Goal: Information Seeking & Learning: Learn about a topic

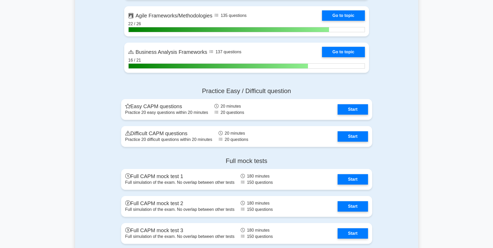
scroll to position [1584, 0]
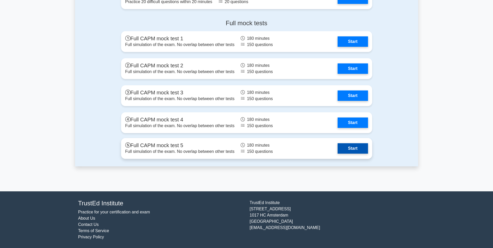
click at [359, 152] on link "Start" at bounding box center [352, 148] width 30 height 10
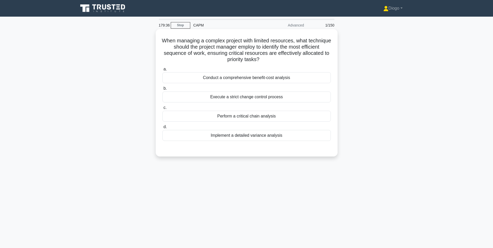
click at [309, 119] on div "Perform a critical chain analysis" at bounding box center [246, 116] width 168 height 11
click at [162, 109] on input "c. Perform a critical chain analysis" at bounding box center [162, 107] width 0 height 3
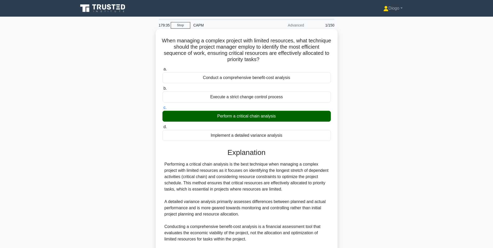
scroll to position [66, 0]
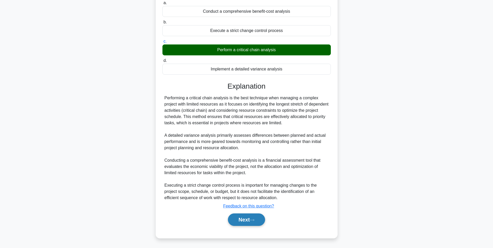
click at [263, 218] on button "Next" at bounding box center [246, 219] width 37 height 12
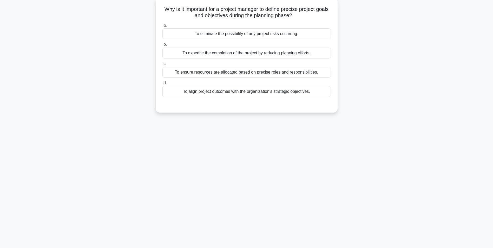
scroll to position [0, 0]
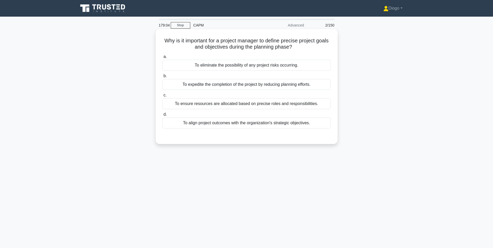
click at [273, 125] on div "To align project outcomes with the organization's strategic objectives." at bounding box center [246, 122] width 168 height 11
click at [162, 116] on input "d. To align project outcomes with the organization's strategic objectives." at bounding box center [162, 114] width 0 height 3
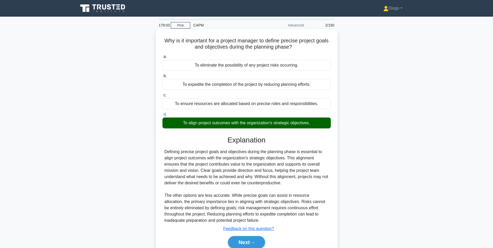
scroll to position [33, 0]
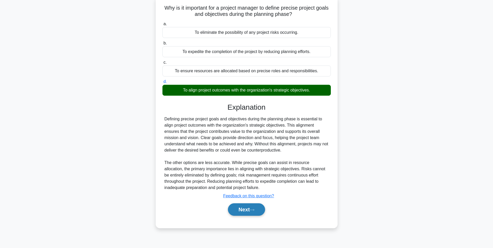
click at [256, 208] on button "Next" at bounding box center [246, 209] width 37 height 12
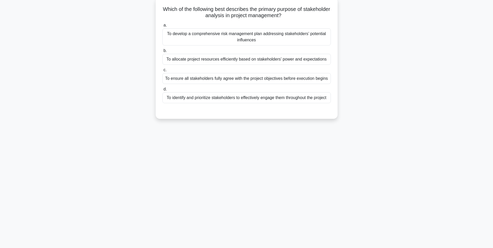
scroll to position [0, 0]
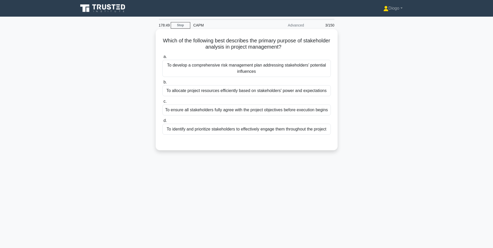
click at [258, 130] on div "To identify and prioritize stakeholders to effectively engage them throughout t…" at bounding box center [246, 129] width 168 height 11
click at [162, 122] on input "d. To identify and prioritize stakeholders to effectively engage them throughou…" at bounding box center [162, 120] width 0 height 3
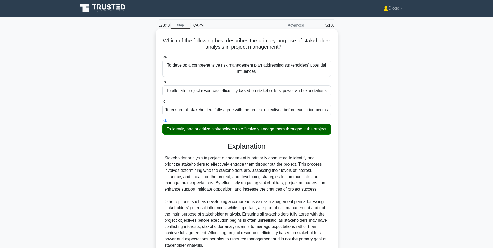
scroll to position [54, 0]
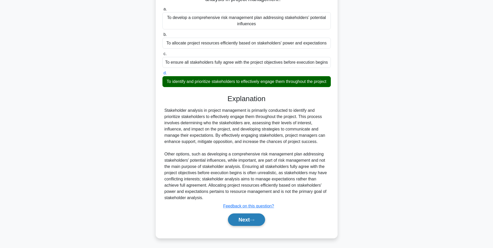
click at [253, 217] on button "Next" at bounding box center [246, 219] width 37 height 12
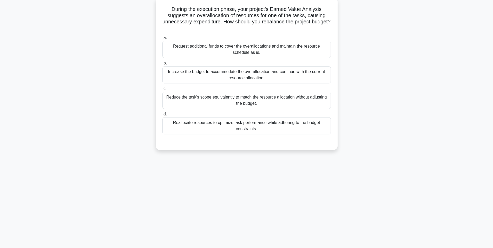
scroll to position [0, 0]
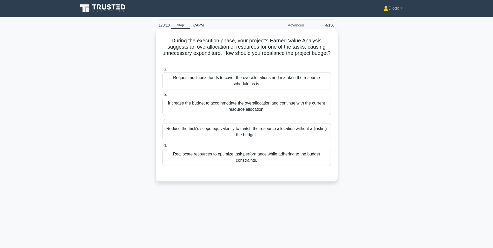
click at [265, 160] on div "Reallocate resources to optimize task performance while adhering to the budget …" at bounding box center [246, 157] width 168 height 17
click at [162, 147] on input "d. Reallocate resources to optimize task performance while adhering to the budg…" at bounding box center [162, 145] width 0 height 3
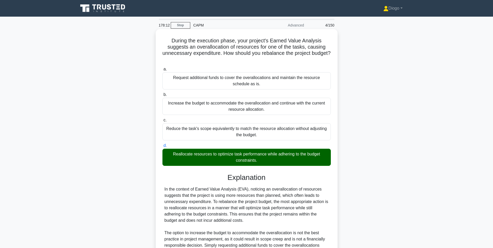
scroll to position [79, 0]
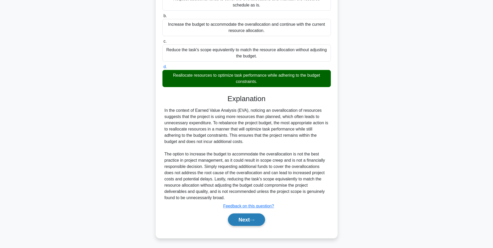
click at [250, 219] on button "Next" at bounding box center [246, 219] width 37 height 12
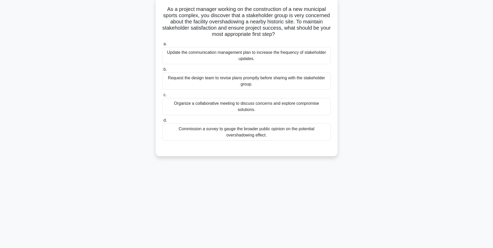
scroll to position [0, 0]
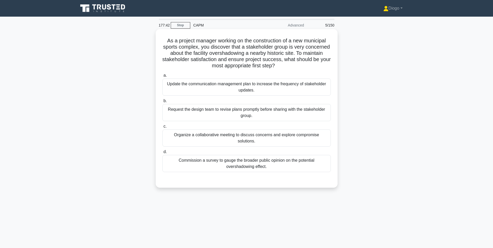
click at [270, 136] on div "Organize a collaborative meeting to discuss concerns and explore compromise sol…" at bounding box center [246, 137] width 168 height 17
click at [162, 128] on input "c. Organize a collaborative meeting to discuss concerns and explore compromise …" at bounding box center [162, 126] width 0 height 3
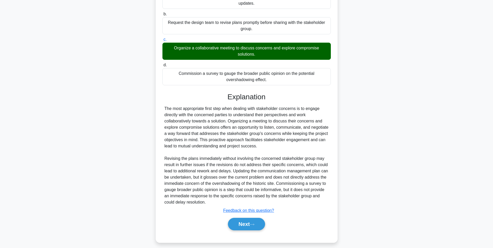
scroll to position [91, 0]
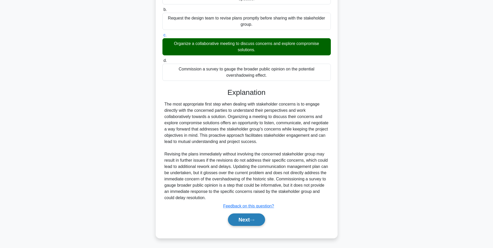
click at [248, 217] on button "Next" at bounding box center [246, 219] width 37 height 12
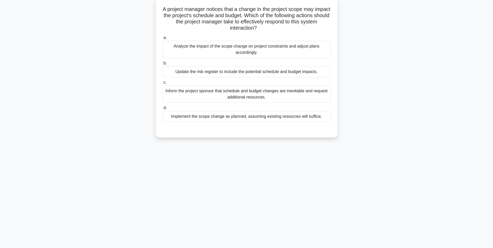
scroll to position [0, 0]
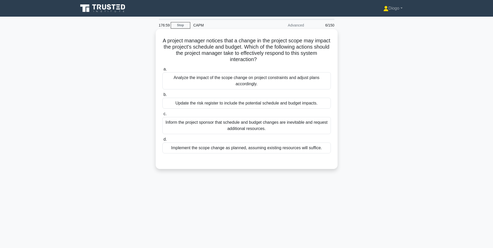
click at [320, 76] on div "Analyze the impact of the scope change on project constraints and adjust plans …" at bounding box center [246, 80] width 168 height 17
click at [162, 71] on input "a. Analyze the impact of the scope change on project constraints and adjust pla…" at bounding box center [162, 69] width 0 height 3
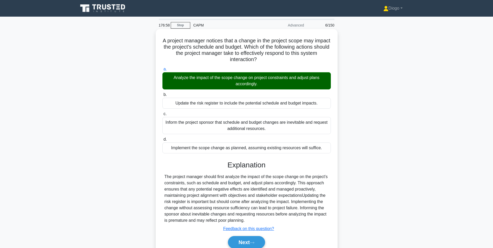
scroll to position [33, 0]
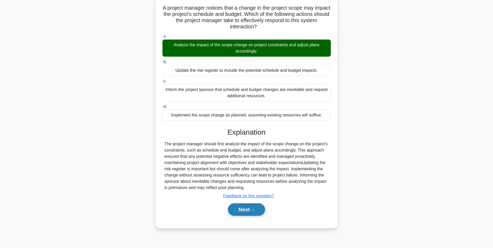
click at [252, 206] on button "Next" at bounding box center [246, 209] width 37 height 12
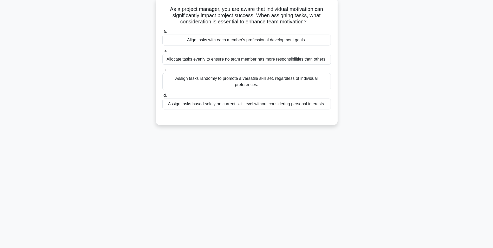
scroll to position [0, 0]
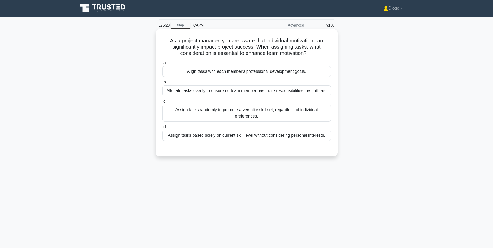
click at [282, 73] on div "Align tasks with each member's professional development goals." at bounding box center [246, 71] width 168 height 11
click at [162, 65] on input "a. Align tasks with each member's professional development goals." at bounding box center [162, 62] width 0 height 3
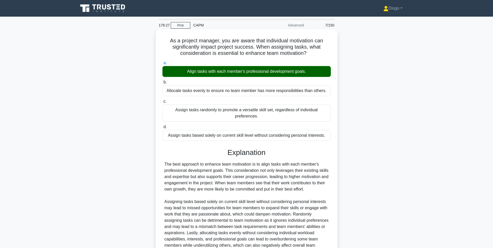
scroll to position [54, 0]
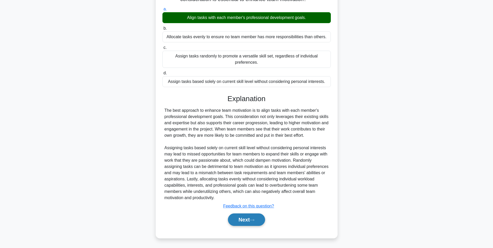
click at [252, 220] on icon at bounding box center [252, 219] width 5 height 3
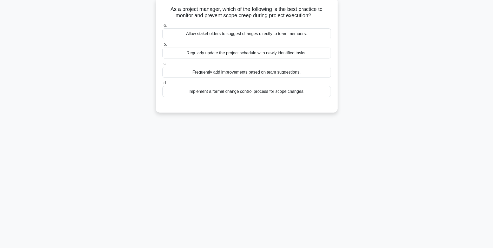
scroll to position [0, 0]
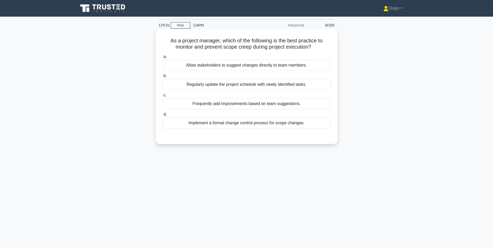
click at [280, 124] on div "Implement a formal change control process for scope changes." at bounding box center [246, 122] width 168 height 11
click at [162, 116] on input "d. Implement a formal change control process for scope changes." at bounding box center [162, 114] width 0 height 3
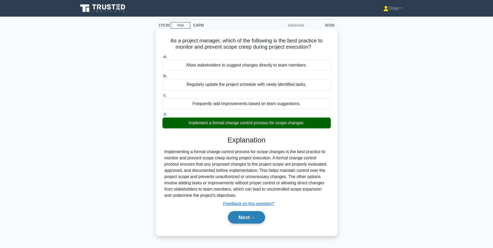
click at [259, 216] on button "Next" at bounding box center [246, 217] width 37 height 12
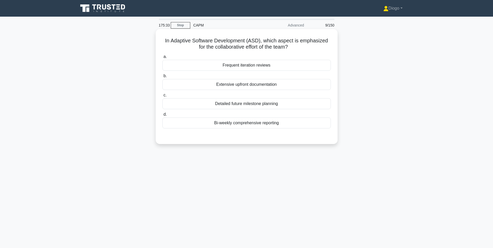
click at [309, 65] on div "Frequent iteration reviews" at bounding box center [246, 65] width 168 height 11
click at [162, 58] on input "a. Frequent iteration reviews" at bounding box center [162, 56] width 0 height 3
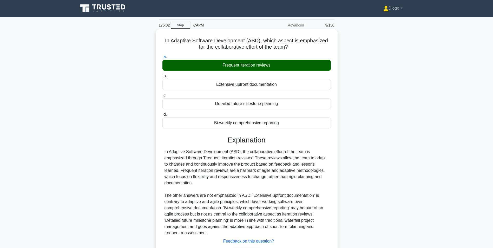
scroll to position [35, 0]
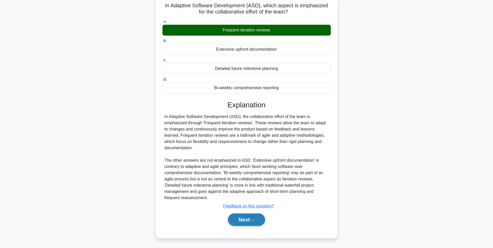
click at [254, 219] on icon at bounding box center [252, 219] width 5 height 3
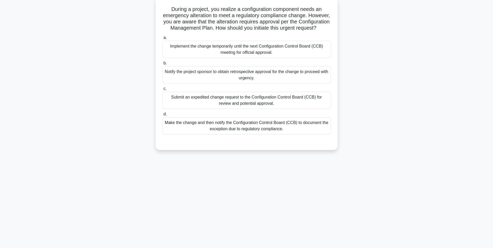
scroll to position [0, 0]
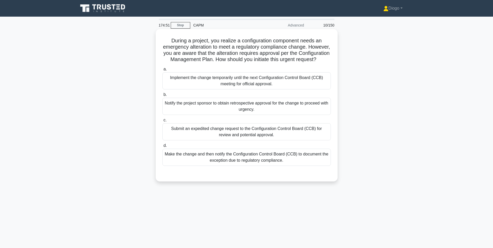
click at [275, 139] on div "Submit an expedited change request to the Configuration Control Board (CCB) for…" at bounding box center [246, 131] width 168 height 17
click at [162, 122] on input "c. Submit an expedited change request to the Configuration Control Board (CCB) …" at bounding box center [162, 119] width 0 height 3
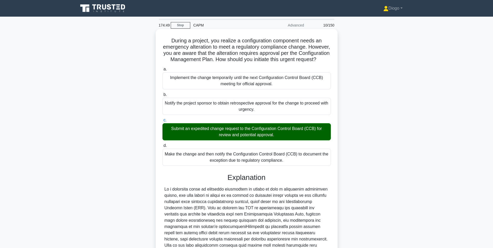
scroll to position [98, 0]
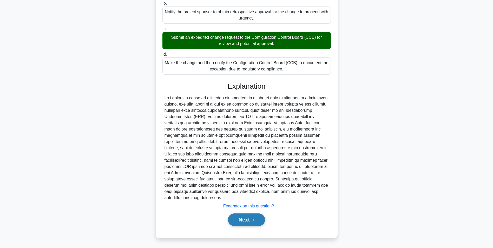
click at [255, 215] on button "Next" at bounding box center [246, 219] width 37 height 12
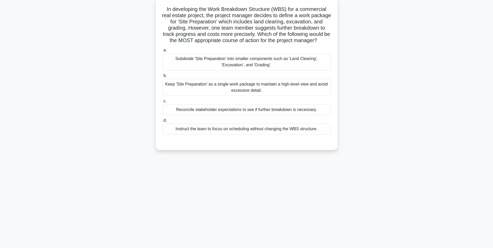
scroll to position [0, 0]
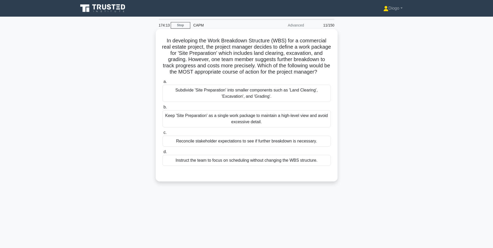
click at [316, 101] on div "Subdivide 'Site Preparation' into smaller components such as 'Land Clearing', '…" at bounding box center [246, 93] width 168 height 17
click at [162, 83] on input "a. Subdivide 'Site Preparation' into smaller components such as 'Land Clearing'…" at bounding box center [162, 81] width 0 height 3
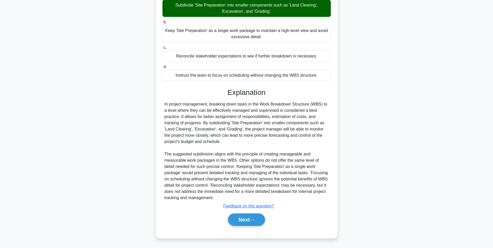
scroll to position [91, 0]
click at [255, 216] on button "Next" at bounding box center [246, 219] width 37 height 12
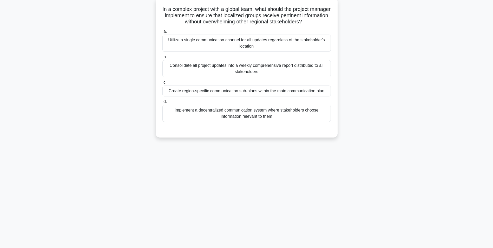
scroll to position [0, 0]
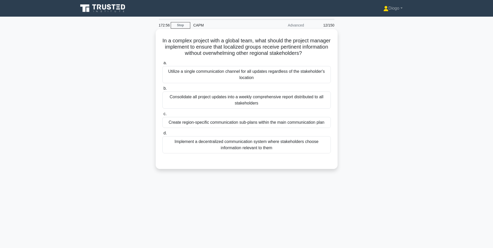
click at [319, 123] on div "Create region-specific communication sub-plans within the main communication pl…" at bounding box center [246, 122] width 168 height 11
click at [162, 116] on input "c. Create region-specific communication sub-plans within the main communication…" at bounding box center [162, 113] width 0 height 3
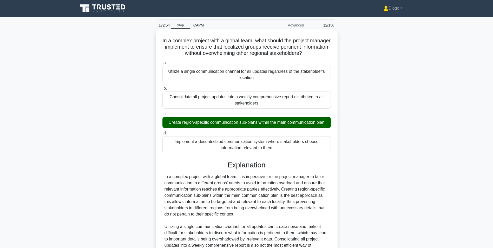
click at [289, 189] on div "In a complex project with a global team, it is imperative for the project manag…" at bounding box center [246, 229] width 164 height 112
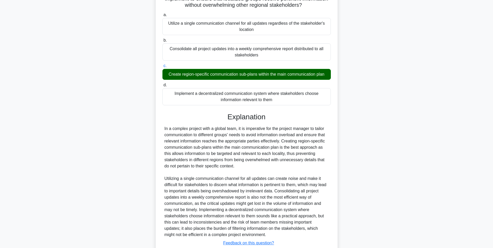
scroll to position [85, 0]
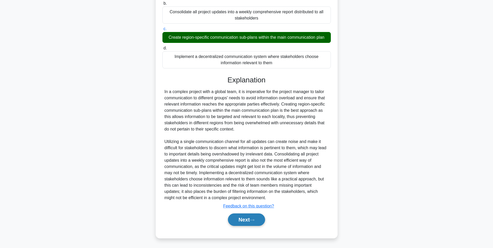
click at [259, 221] on button "Next" at bounding box center [246, 219] width 37 height 12
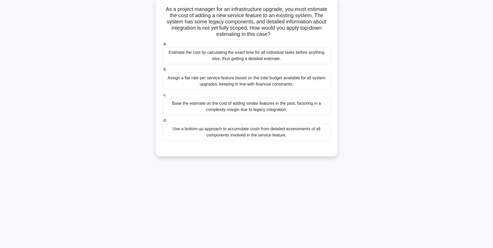
scroll to position [0, 0]
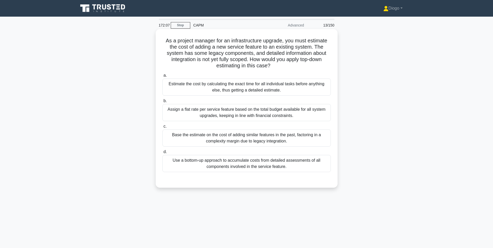
click at [316, 139] on div "Base the estimate on the cost of adding similar features in the past, factoring…" at bounding box center [246, 137] width 168 height 17
click at [162, 128] on input "c. Base the estimate on the cost of adding similar features in the past, factor…" at bounding box center [162, 126] width 0 height 3
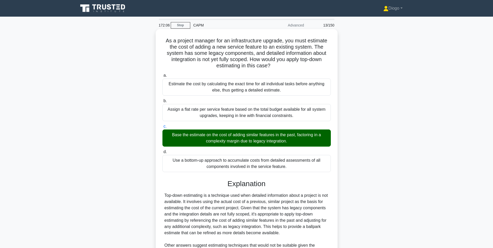
scroll to position [85, 0]
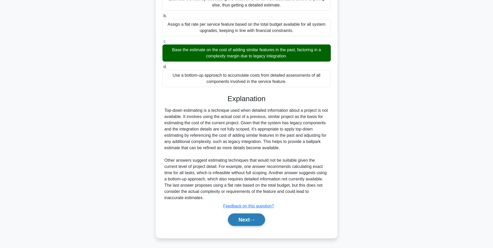
click at [264, 215] on button "Next" at bounding box center [246, 219] width 37 height 12
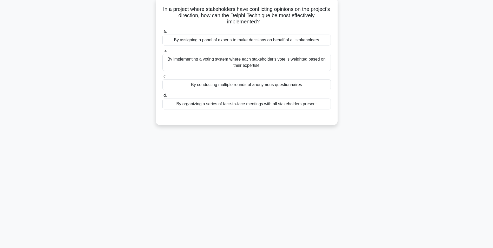
scroll to position [0, 0]
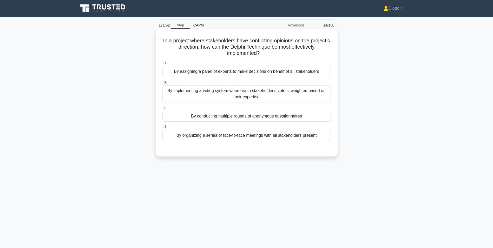
click at [325, 116] on div "By conducting multiple rounds of anonymous questionnaires" at bounding box center [246, 116] width 168 height 11
click at [162, 109] on input "c. By conducting multiple rounds of anonymous questionnaires" at bounding box center [162, 107] width 0 height 3
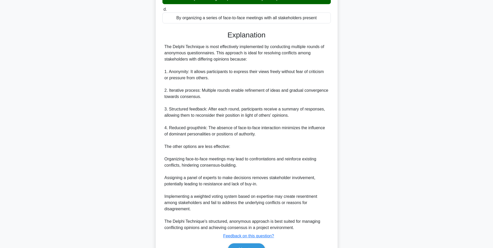
scroll to position [148, 0]
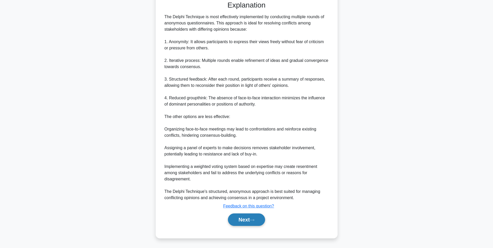
click at [254, 220] on icon at bounding box center [252, 220] width 4 height 2
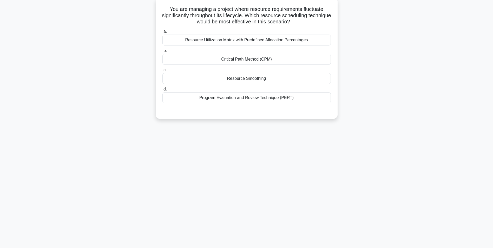
scroll to position [0, 0]
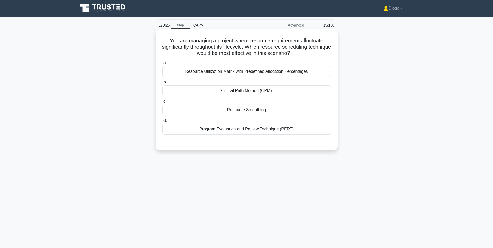
click at [307, 73] on div "Resource Utilization Matrix with Predefined Allocation Percentages" at bounding box center [246, 71] width 168 height 11
click at [162, 65] on input "a. Resource Utilization Matrix with Predefined Allocation Percentages" at bounding box center [162, 62] width 0 height 3
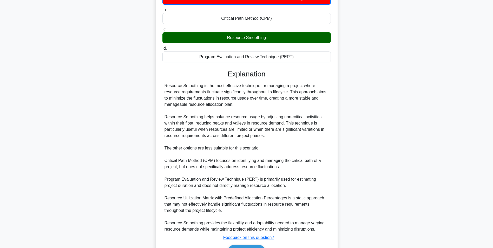
scroll to position [104, 0]
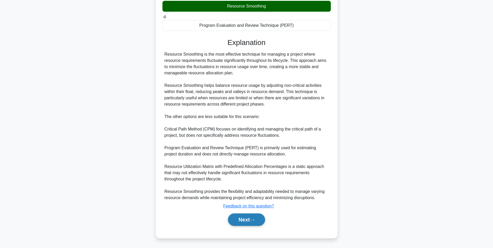
click at [252, 215] on button "Next" at bounding box center [246, 219] width 37 height 12
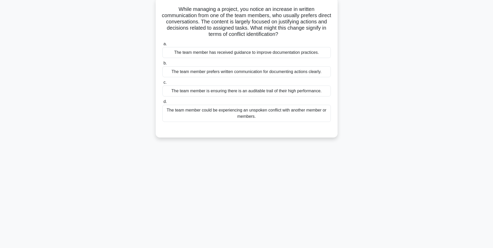
scroll to position [0, 0]
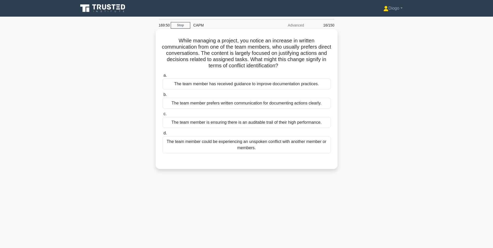
click at [261, 146] on div "The team member could be experiencing an unspoken conflict with another member …" at bounding box center [246, 144] width 168 height 17
click at [162, 135] on input "d. The team member could be experiencing an unspoken conflict with another memb…" at bounding box center [162, 132] width 0 height 3
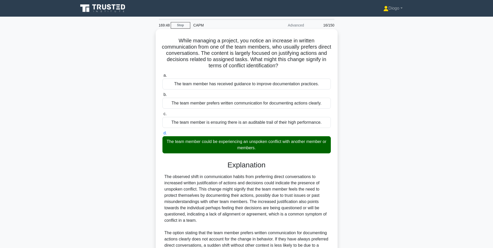
scroll to position [91, 0]
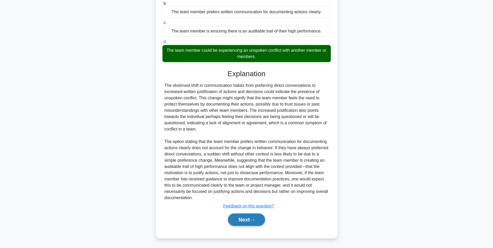
click at [246, 223] on button "Next" at bounding box center [246, 219] width 37 height 12
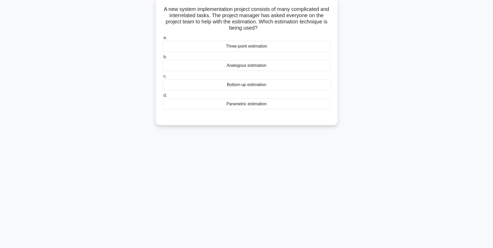
scroll to position [0, 0]
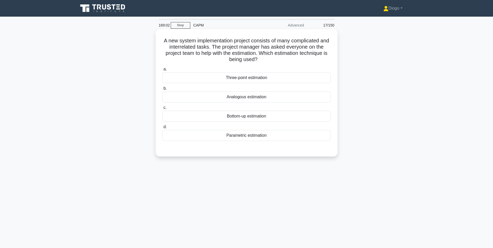
click at [290, 116] on div "Bottom-up estimation" at bounding box center [246, 116] width 168 height 11
click at [162, 109] on input "c. Bottom-up estimation" at bounding box center [162, 107] width 0 height 3
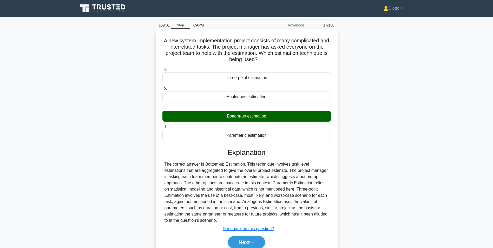
scroll to position [33, 0]
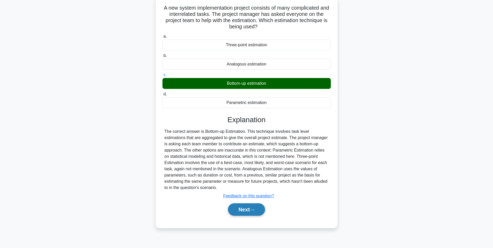
click at [247, 214] on button "Next" at bounding box center [246, 209] width 37 height 12
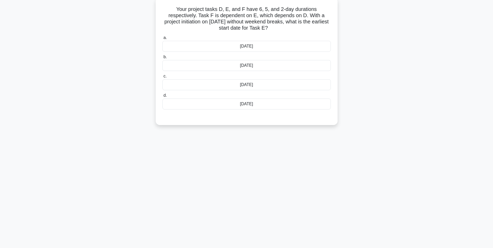
scroll to position [0, 0]
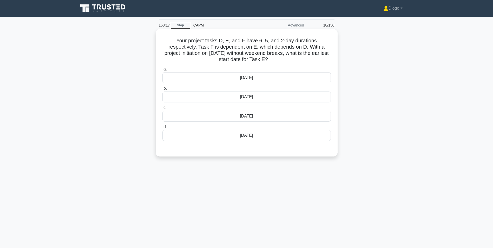
click at [296, 78] on div "7th March" at bounding box center [246, 77] width 168 height 11
click at [162, 71] on input "a. 7th March" at bounding box center [162, 69] width 0 height 3
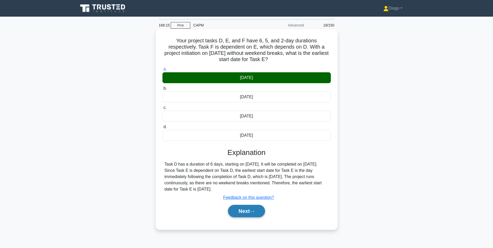
click at [250, 213] on button "Next" at bounding box center [246, 211] width 37 height 12
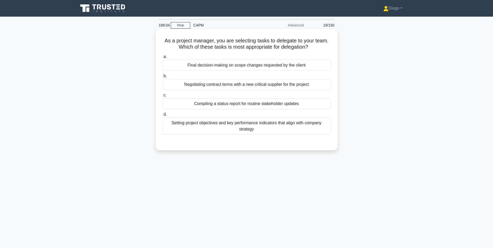
click at [319, 104] on div "Compiling a status report for routine stakeholder updates" at bounding box center [246, 103] width 168 height 11
click at [162, 97] on input "c. Compiling a status report for routine stakeholder updates" at bounding box center [162, 94] width 0 height 3
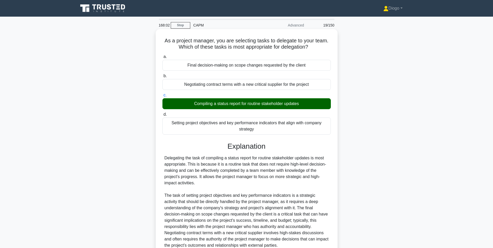
scroll to position [48, 0]
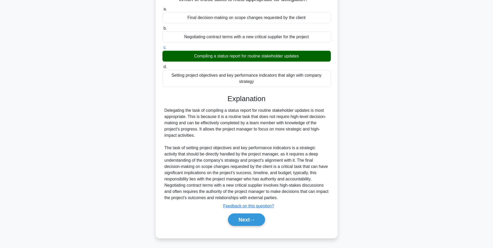
click at [248, 226] on div "Next" at bounding box center [246, 219] width 168 height 17
click at [248, 224] on button "Next" at bounding box center [246, 219] width 37 height 12
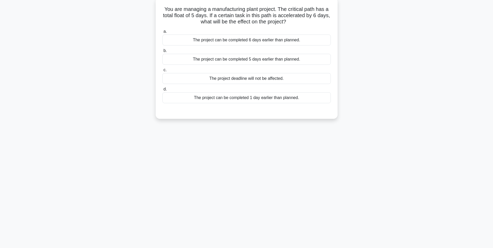
scroll to position [0, 0]
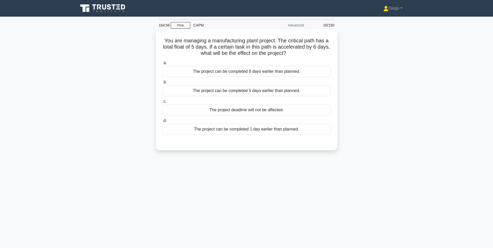
click at [249, 112] on div "The project deadline will not be affected." at bounding box center [246, 109] width 168 height 11
click at [162, 103] on input "c. The project deadline will not be affected." at bounding box center [162, 101] width 0 height 3
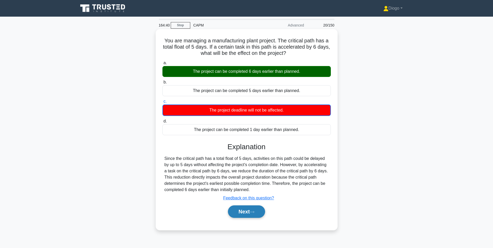
click at [245, 211] on button "Next" at bounding box center [246, 211] width 37 height 12
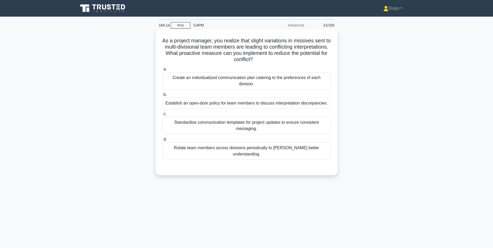
click at [290, 103] on div "Establish an open-door policy for team members to discuss interpretation discre…" at bounding box center [246, 103] width 168 height 11
click at [162, 96] on input "b. Establish an open-door policy for team members to discuss interpretation dis…" at bounding box center [162, 94] width 0 height 3
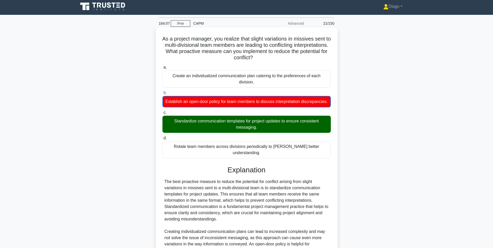
scroll to position [79, 0]
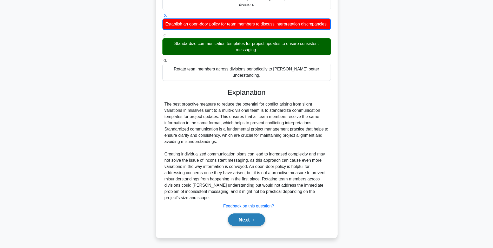
click at [255, 213] on button "Next" at bounding box center [246, 219] width 37 height 12
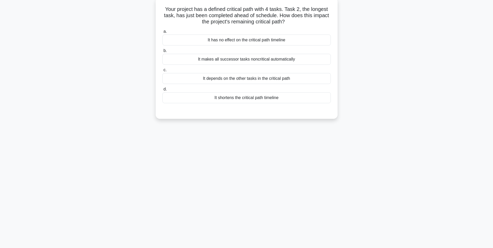
scroll to position [0, 0]
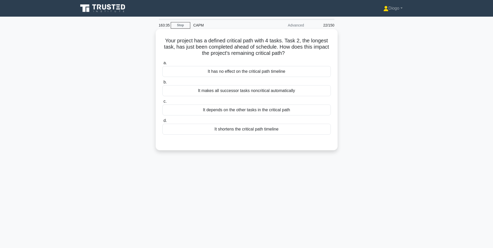
click at [282, 112] on div "It depends on the other tasks in the critical path" at bounding box center [246, 109] width 168 height 11
click at [162, 103] on input "c. It depends on the other tasks in the critical path" at bounding box center [162, 101] width 0 height 3
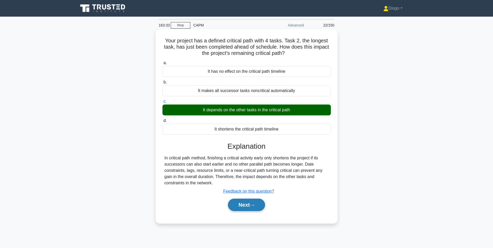
click at [260, 200] on button "Next" at bounding box center [246, 204] width 37 height 12
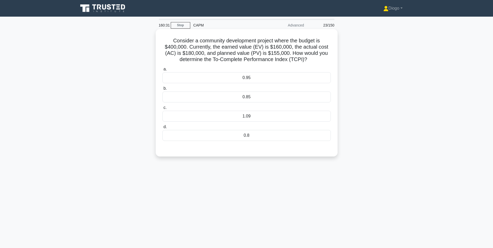
click at [233, 116] on div "1.09" at bounding box center [246, 116] width 168 height 11
click at [162, 109] on input "c. 1.09" at bounding box center [162, 107] width 0 height 3
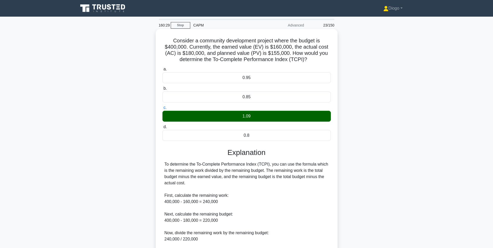
scroll to position [54, 0]
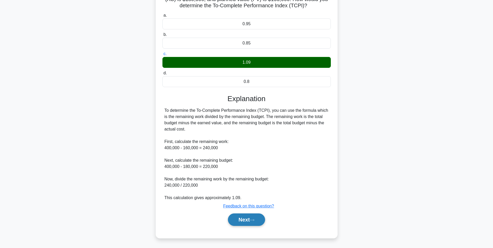
click at [253, 217] on button "Next" at bounding box center [246, 219] width 37 height 12
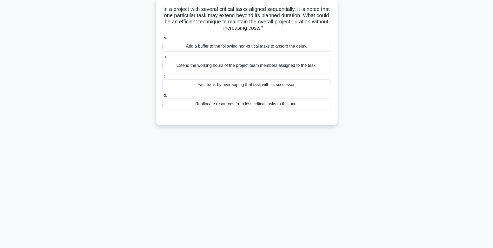
scroll to position [0, 0]
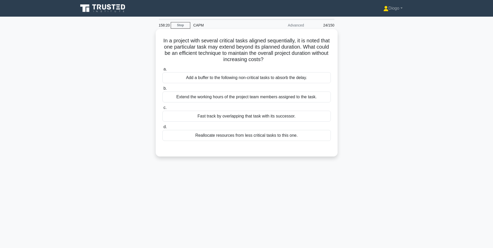
click at [295, 118] on div "Fast track by overlapping that task with its successor." at bounding box center [246, 116] width 168 height 11
click at [162, 109] on input "c. Fast track by overlapping that task with its successor." at bounding box center [162, 107] width 0 height 3
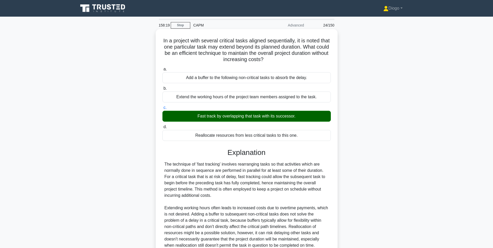
scroll to position [54, 0]
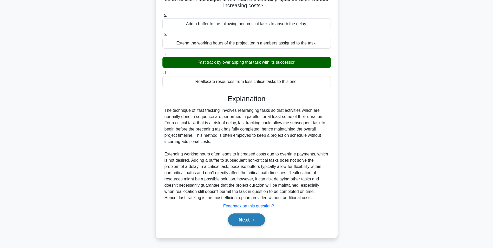
click at [250, 222] on button "Next" at bounding box center [246, 219] width 37 height 12
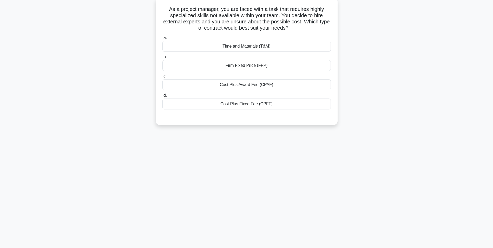
scroll to position [0, 0]
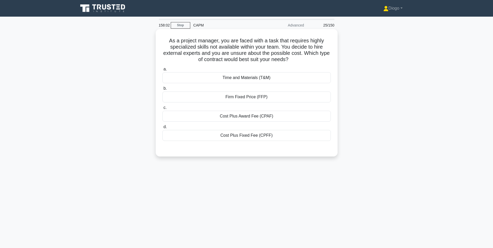
click at [269, 77] on div "Time and Materials (T&M)" at bounding box center [246, 77] width 168 height 11
click at [162, 71] on input "a. Time and Materials (T&M)" at bounding box center [162, 69] width 0 height 3
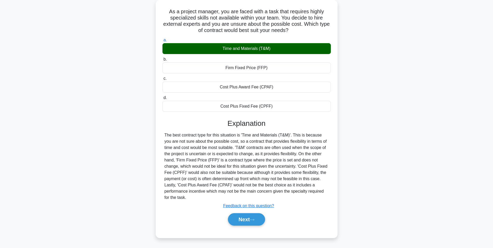
scroll to position [33, 0]
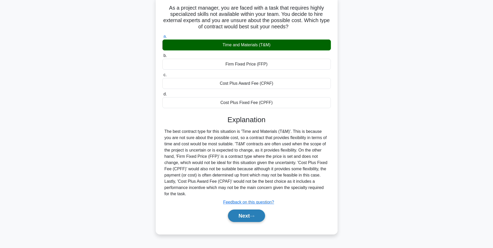
click at [242, 216] on button "Next" at bounding box center [246, 215] width 37 height 12
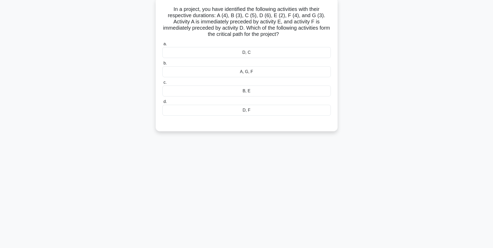
scroll to position [0, 0]
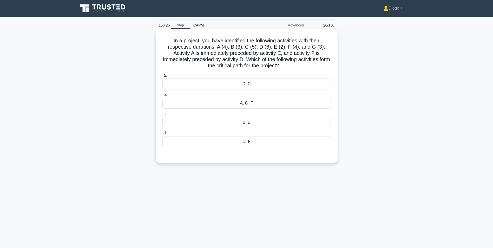
click at [286, 142] on div "D, F" at bounding box center [246, 141] width 168 height 11
click at [162, 135] on input "d. D, F" at bounding box center [162, 132] width 0 height 3
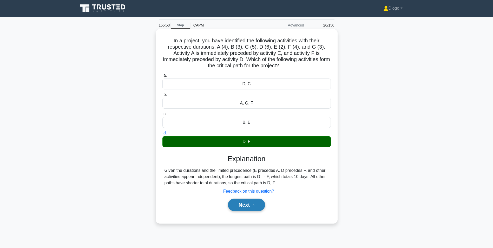
click at [250, 208] on button "Next" at bounding box center [246, 204] width 37 height 12
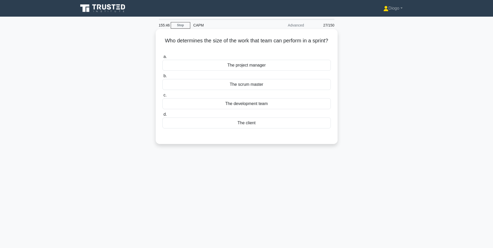
click at [308, 107] on div "The development team" at bounding box center [246, 103] width 168 height 11
click at [162, 97] on input "c. The development team" at bounding box center [162, 94] width 0 height 3
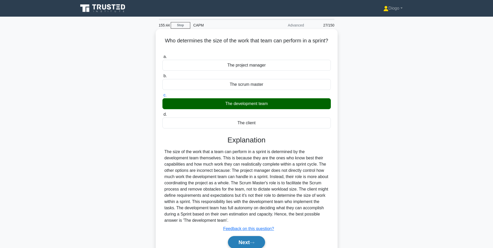
click at [252, 238] on button "Next" at bounding box center [246, 242] width 37 height 12
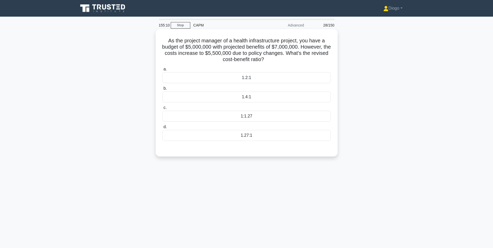
click at [267, 140] on div "1.27:1" at bounding box center [246, 135] width 168 height 11
click at [162, 129] on input "d. 1.27:1" at bounding box center [162, 126] width 0 height 3
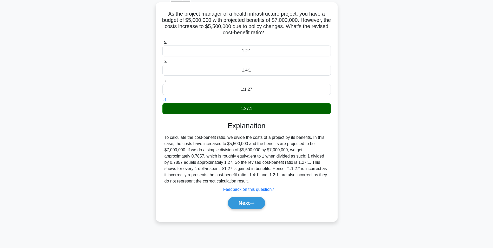
scroll to position [27, 0]
click at [248, 204] on button "Next" at bounding box center [246, 202] width 37 height 12
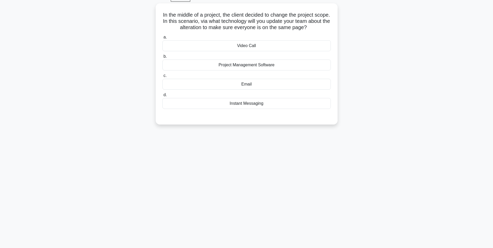
scroll to position [0, 0]
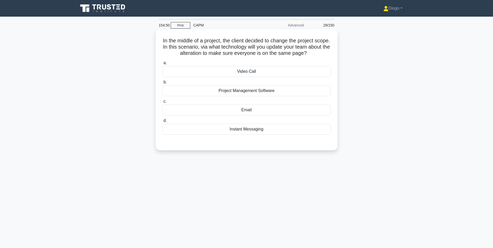
click at [320, 91] on div "Project Management Software" at bounding box center [246, 90] width 168 height 11
click at [162, 84] on input "b. Project Management Software" at bounding box center [162, 82] width 0 height 3
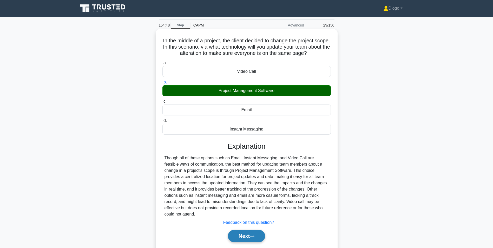
click at [242, 230] on button "Next" at bounding box center [246, 236] width 37 height 12
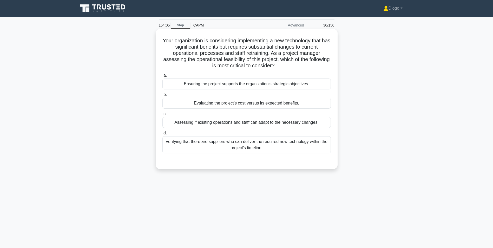
click at [318, 123] on div "Assessing if existing operations and staff can adapt to the necessary changes." at bounding box center [246, 122] width 168 height 11
click at [162, 116] on input "c. Assessing if existing operations and staff can adapt to the necessary change…" at bounding box center [162, 113] width 0 height 3
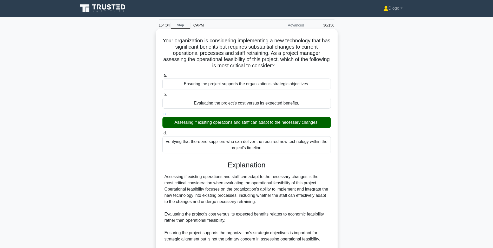
scroll to position [60, 0]
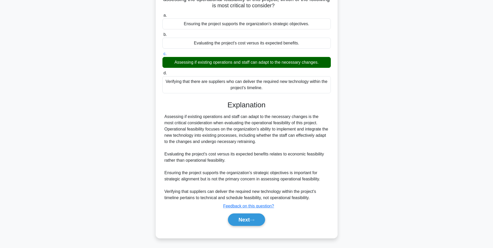
click at [254, 213] on div "Next" at bounding box center [246, 219] width 168 height 17
click at [254, 215] on button "Next" at bounding box center [246, 219] width 37 height 12
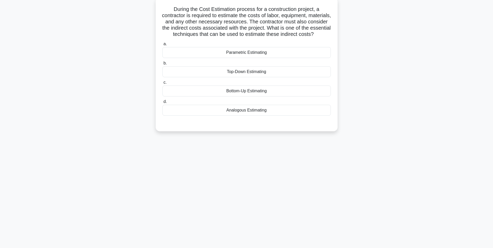
scroll to position [0, 0]
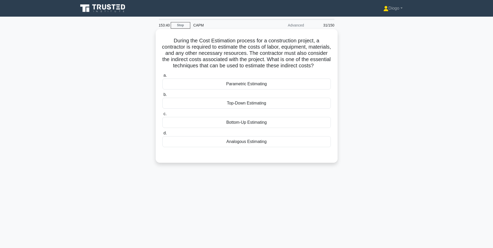
click at [267, 89] on div "Parametric Estimating" at bounding box center [246, 83] width 168 height 11
click at [162, 77] on input "a. Parametric Estimating" at bounding box center [162, 75] width 0 height 3
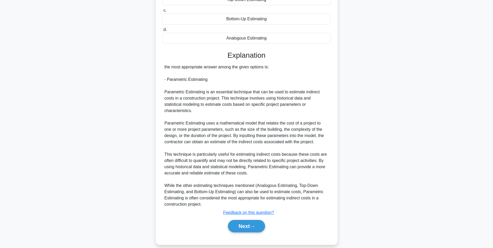
scroll to position [110, 0]
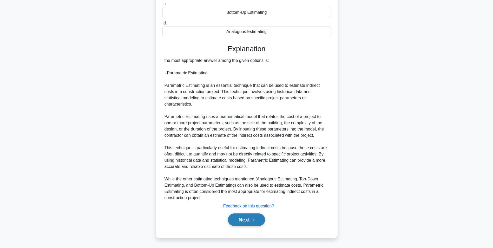
click at [235, 222] on button "Next" at bounding box center [246, 219] width 37 height 12
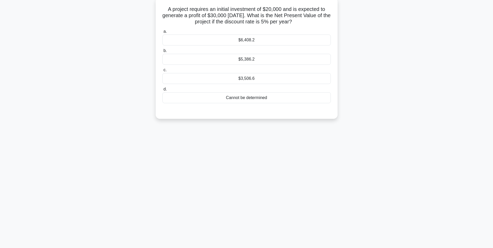
scroll to position [0, 0]
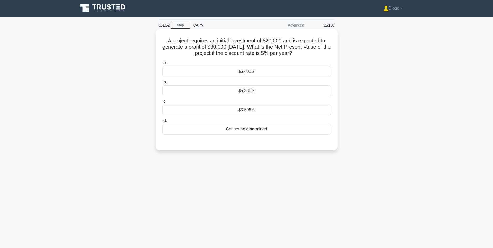
drag, startPoint x: 274, startPoint y: 58, endPoint x: 166, endPoint y: 40, distance: 109.8
click at [166, 40] on h5 "A project requires an initial investment of $20,000 and is expected to generate…" at bounding box center [246, 46] width 169 height 19
copy h5 "A project requires an initial investment of $20,000 and is expected to generate…"
click at [265, 107] on div "$3,506.6" at bounding box center [246, 109] width 168 height 11
click at [162, 103] on input "c. $3,506.6" at bounding box center [162, 101] width 0 height 3
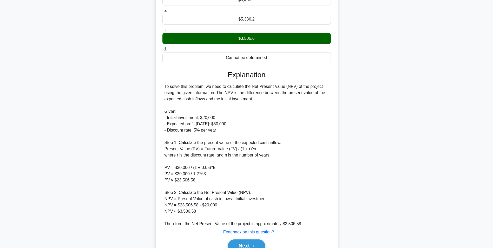
scroll to position [72, 0]
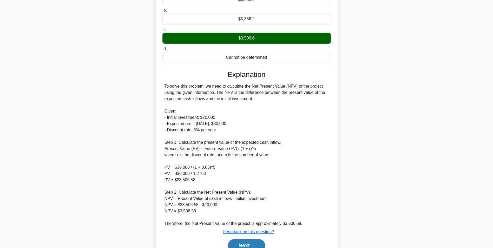
click at [256, 243] on button "Next" at bounding box center [246, 245] width 37 height 12
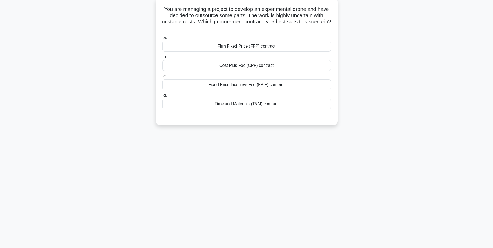
scroll to position [0, 0]
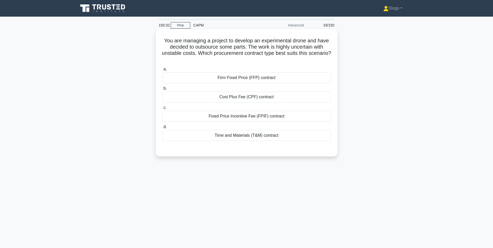
click at [306, 98] on div "Cost Plus Fee (CPF) contract" at bounding box center [246, 96] width 168 height 11
click at [162, 90] on input "b. Cost Plus Fee (CPF) contract" at bounding box center [162, 88] width 0 height 3
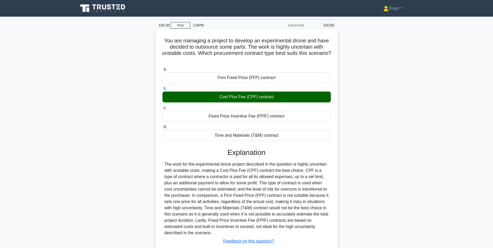
scroll to position [35, 0]
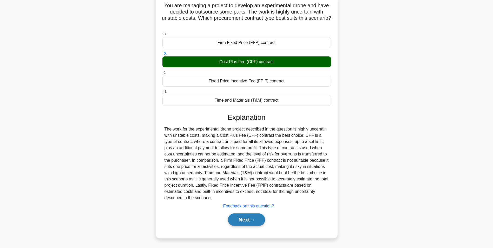
click at [246, 224] on button "Next" at bounding box center [246, 219] width 37 height 12
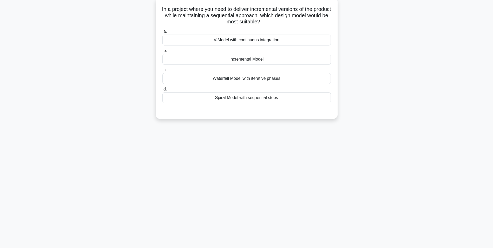
scroll to position [0, 0]
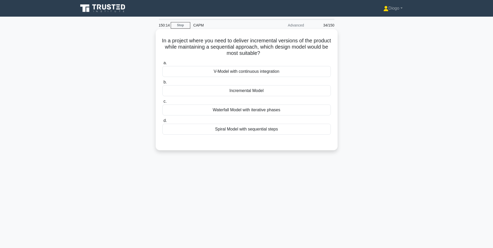
click at [267, 90] on div "Incremental Model" at bounding box center [246, 90] width 168 height 11
click at [162, 84] on input "b. Incremental Model" at bounding box center [162, 82] width 0 height 3
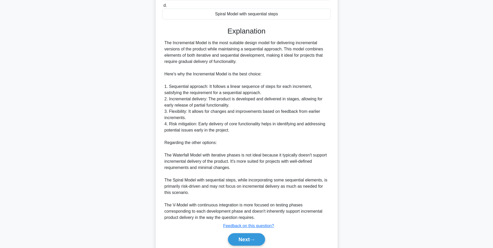
scroll to position [122, 0]
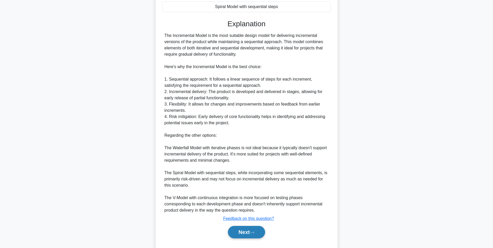
click at [248, 236] on button "Next" at bounding box center [246, 232] width 37 height 12
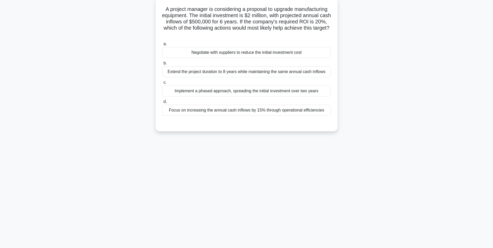
scroll to position [0, 0]
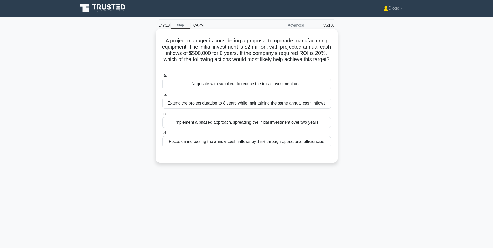
click at [219, 145] on div "Focus on increasing the annual cash inflows by 15% through operational efficien…" at bounding box center [246, 141] width 168 height 11
click at [162, 135] on input "d. Focus on increasing the annual cash inflows by 15% through operational effic…" at bounding box center [162, 132] width 0 height 3
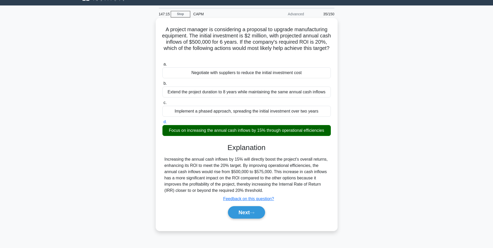
scroll to position [14, 0]
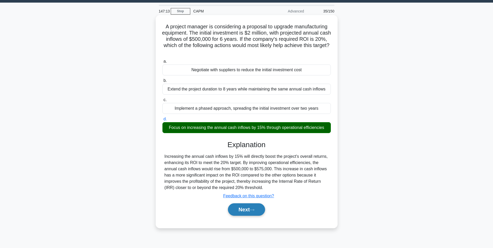
click at [243, 213] on button "Next" at bounding box center [246, 209] width 37 height 12
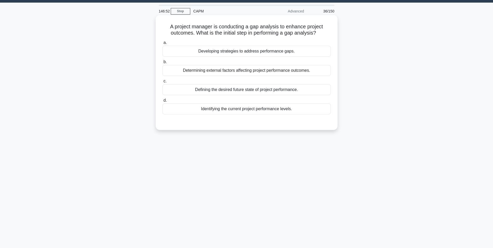
drag, startPoint x: 274, startPoint y: 109, endPoint x: 271, endPoint y: 106, distance: 3.1
click at [271, 106] on div "Identifying the current project performance levels." at bounding box center [246, 108] width 168 height 11
drag, startPoint x: 271, startPoint y: 106, endPoint x: 256, endPoint y: 113, distance: 17.0
click at [256, 113] on div "Identifying the current project performance levels." at bounding box center [246, 108] width 168 height 11
click at [162, 102] on input "d. Identifying the current project performance levels." at bounding box center [162, 100] width 0 height 3
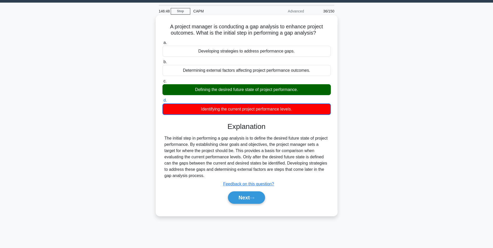
click at [284, 191] on div "Next" at bounding box center [246, 197] width 168 height 17
click at [268, 198] on div "Next" at bounding box center [246, 197] width 170 height 12
click at [254, 203] on button "Next" at bounding box center [246, 197] width 37 height 12
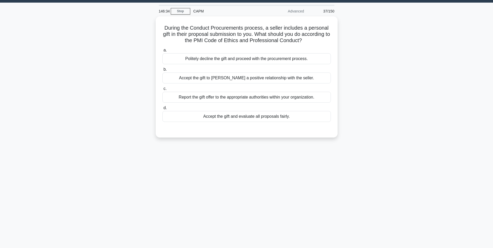
scroll to position [0, 0]
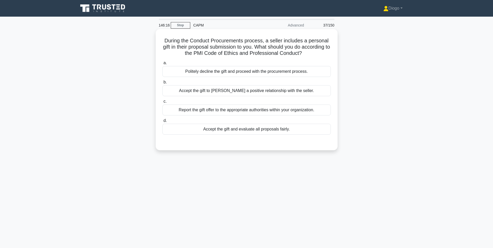
click at [280, 111] on div "Report the gift offer to the appropriate authorities within your organization." at bounding box center [246, 109] width 168 height 11
click at [162, 103] on input "c. Report the gift offer to the appropriate authorities within your organizatio…" at bounding box center [162, 101] width 0 height 3
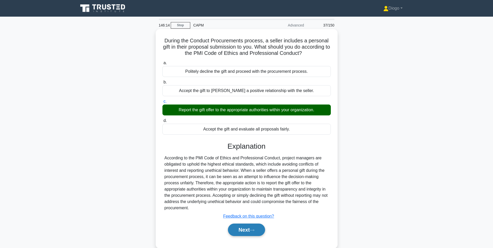
click at [254, 231] on icon at bounding box center [252, 230] width 5 height 3
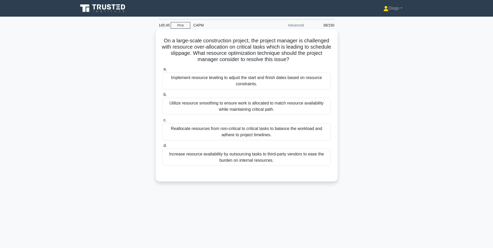
click at [309, 108] on div "Utilize resource smoothing to ensure work is allocated to match resource availa…" at bounding box center [246, 106] width 168 height 17
click at [162, 96] on input "b. Utilize resource smoothing to ensure work is allocated to match resource ava…" at bounding box center [162, 94] width 0 height 3
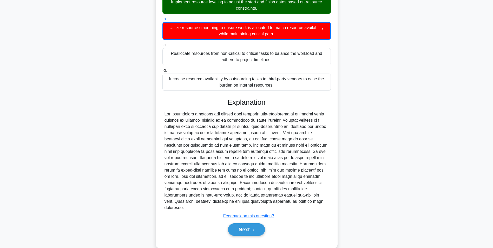
scroll to position [79, 0]
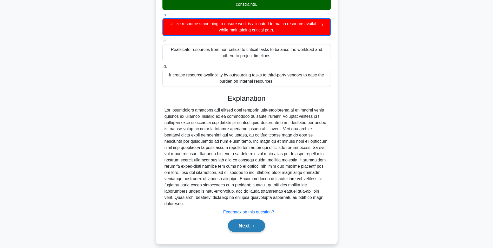
click at [263, 219] on button "Next" at bounding box center [246, 225] width 37 height 12
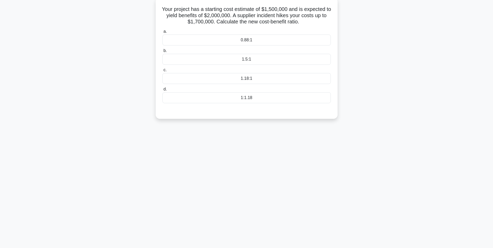
scroll to position [0, 0]
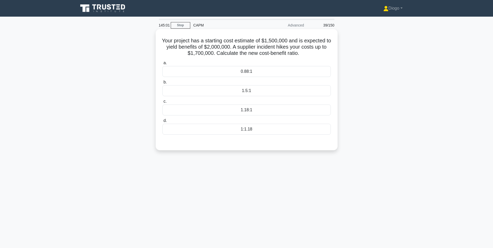
click at [206, 111] on div "1.18:1" at bounding box center [246, 109] width 168 height 11
click at [162, 103] on input "c. 1.18:1" at bounding box center [162, 101] width 0 height 3
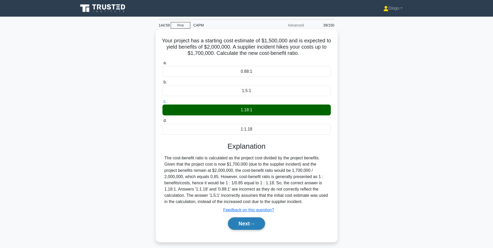
click at [241, 225] on button "Next" at bounding box center [246, 223] width 37 height 12
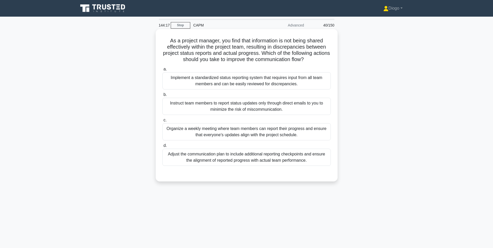
click at [242, 140] on div "Organize a weekly meeting where team members can report their progress and ensu…" at bounding box center [246, 131] width 168 height 17
click at [162, 122] on input "c. Organize a weekly meeting where team members can report their progress and e…" at bounding box center [162, 119] width 0 height 3
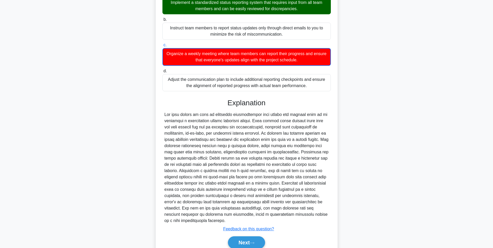
scroll to position [78, 0]
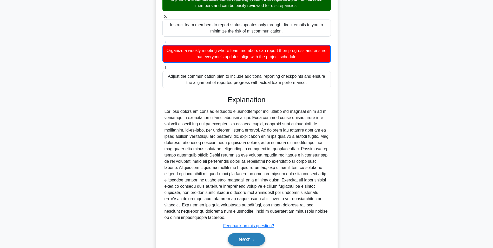
click at [250, 235] on button "Next" at bounding box center [246, 239] width 37 height 12
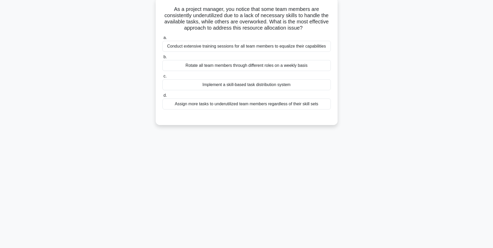
scroll to position [0, 0]
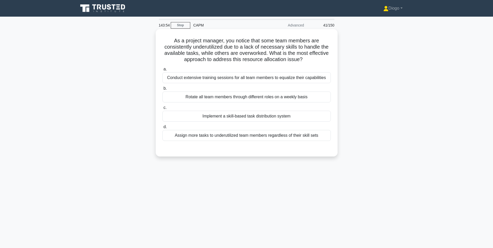
click at [292, 118] on div "Implement a skill-based task distribution system" at bounding box center [246, 116] width 168 height 11
click at [162, 109] on input "c. Implement a skill-based task distribution system" at bounding box center [162, 107] width 0 height 3
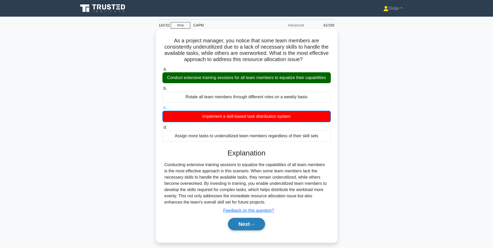
click at [251, 225] on button "Next" at bounding box center [246, 224] width 37 height 12
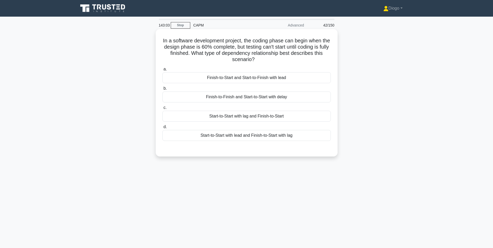
drag, startPoint x: 264, startPoint y: 116, endPoint x: 269, endPoint y: 117, distance: 5.4
click at [269, 117] on div "Start-to-Start with lag and Finish-to-Start" at bounding box center [246, 116] width 168 height 11
click at [162, 109] on input "c. Start-to-Start with lag and Finish-to-Start" at bounding box center [162, 107] width 0 height 3
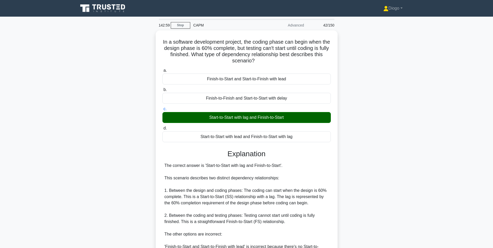
scroll to position [104, 0]
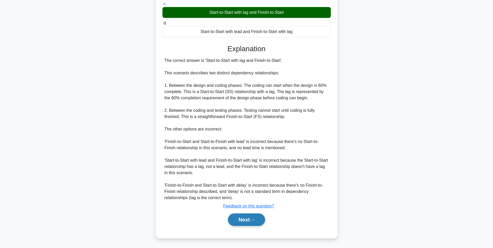
click at [248, 224] on button "Next" at bounding box center [246, 219] width 37 height 12
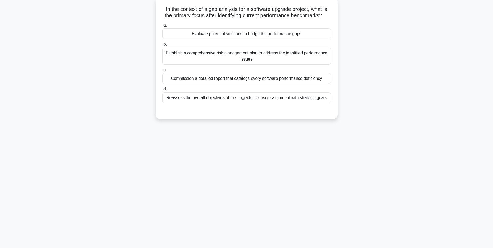
scroll to position [0, 0]
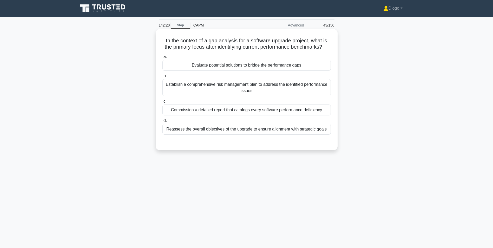
click at [269, 143] on div "a. Evaluate potential solutions to bridge the performance gaps b. Establish a c…" at bounding box center [246, 97] width 169 height 91
click at [265, 134] on div "Reassess the overall objectives of the upgrade to ensure alignment with strateg…" at bounding box center [246, 129] width 168 height 11
click at [162, 122] on input "d. Reassess the overall objectives of the upgrade to ensure alignment with stra…" at bounding box center [162, 120] width 0 height 3
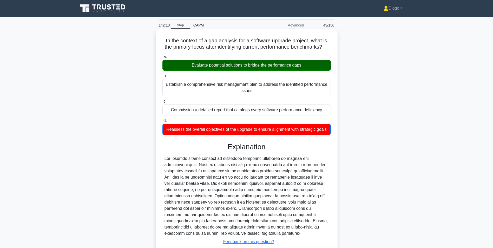
scroll to position [48, 0]
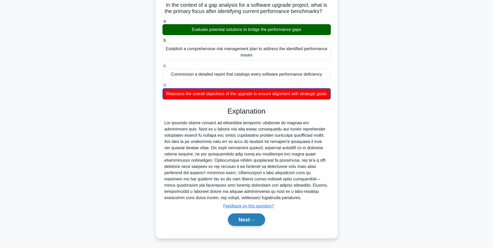
click at [248, 219] on button "Next" at bounding box center [246, 219] width 37 height 12
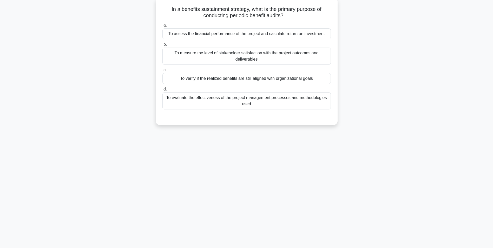
scroll to position [0, 0]
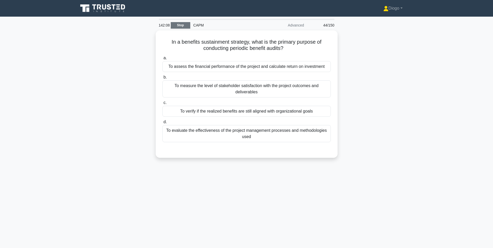
click at [177, 27] on link "Stop" at bounding box center [180, 25] width 19 height 6
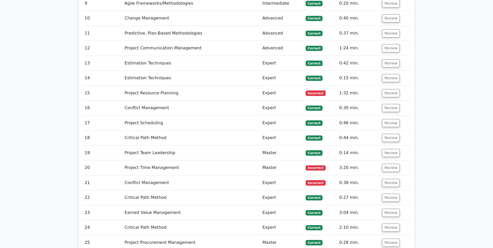
scroll to position [941, 0]
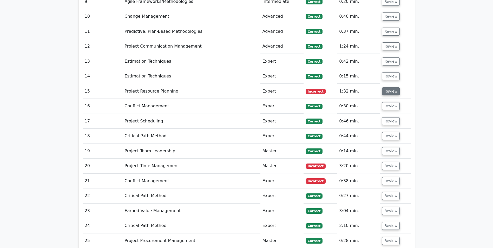
click at [386, 87] on button "Review" at bounding box center [391, 91] width 18 height 8
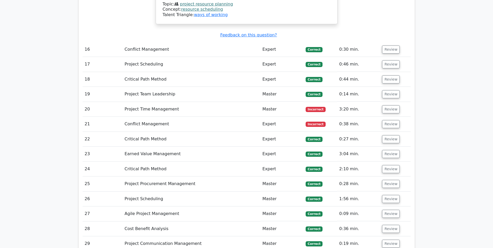
scroll to position [1308, 0]
click at [387, 105] on button "Review" at bounding box center [391, 109] width 18 height 8
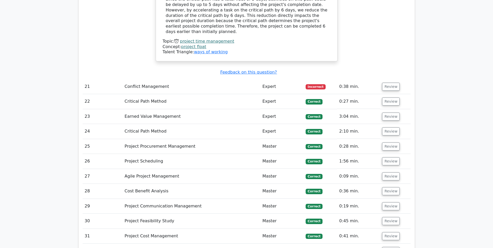
scroll to position [1547, 0]
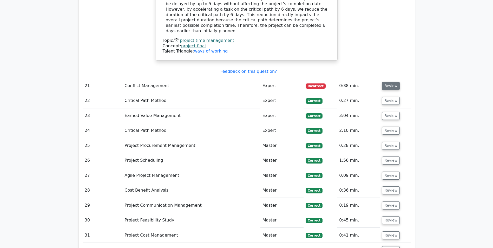
click at [384, 82] on button "Review" at bounding box center [391, 86] width 18 height 8
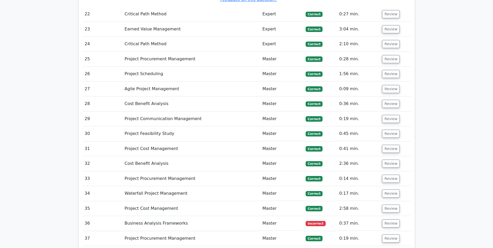
scroll to position [1922, 0]
click at [388, 219] on button "Review" at bounding box center [391, 223] width 18 height 8
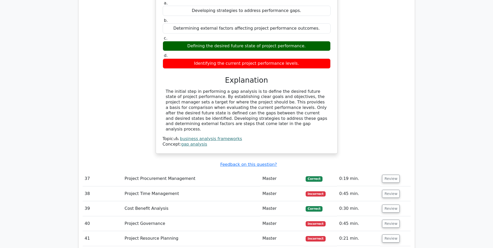
scroll to position [2188, 0]
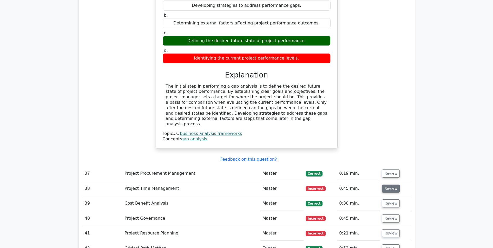
click at [389, 184] on button "Review" at bounding box center [391, 188] width 18 height 8
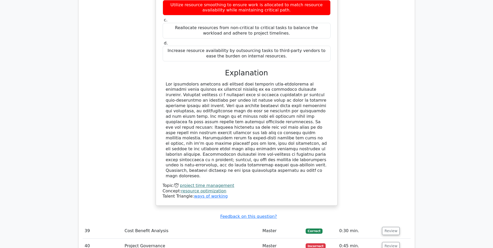
scroll to position [2469, 0]
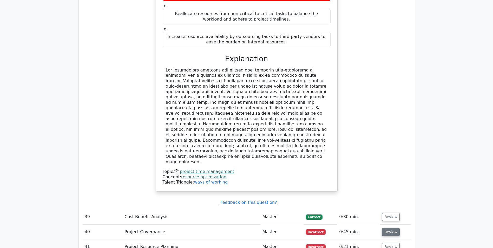
click at [387, 228] on button "Review" at bounding box center [391, 232] width 18 height 8
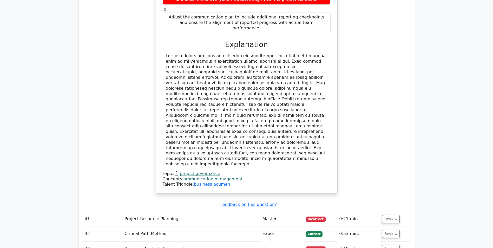
scroll to position [2813, 0]
click at [386, 215] on button "Review" at bounding box center [391, 219] width 18 height 8
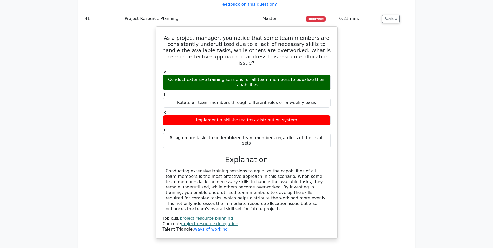
scroll to position [3035, 0]
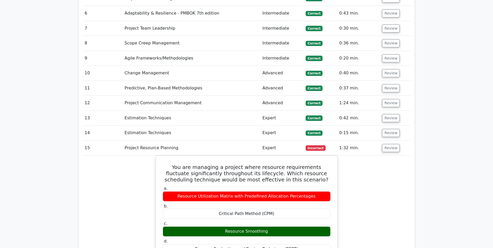
scroll to position [0, 0]
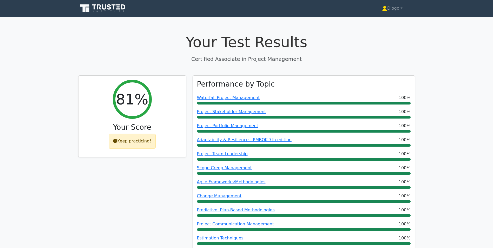
click at [407, 16] on nav "Diogo Profile Settings" at bounding box center [246, 8] width 493 height 17
click at [398, 10] on link "Diogo" at bounding box center [391, 8] width 45 height 10
click at [397, 23] on link "Profile" at bounding box center [390, 20] width 41 height 8
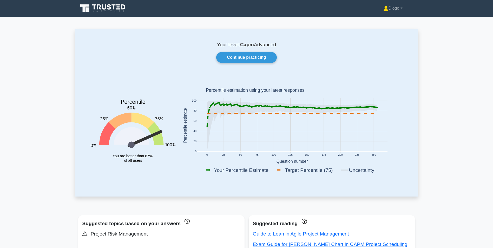
click at [119, 10] on icon at bounding box center [103, 8] width 50 height 10
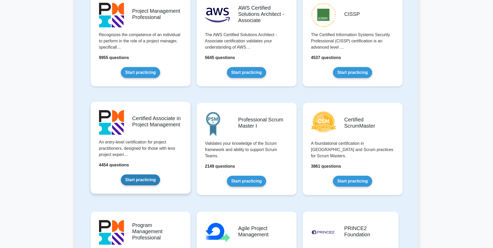
scroll to position [127, 0]
click at [152, 181] on link "Start practicing" at bounding box center [140, 179] width 39 height 11
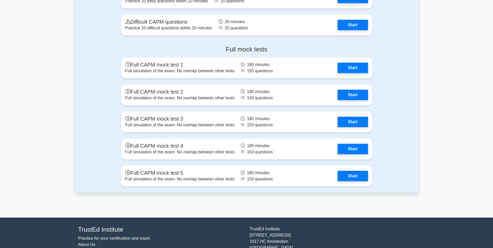
scroll to position [1573, 0]
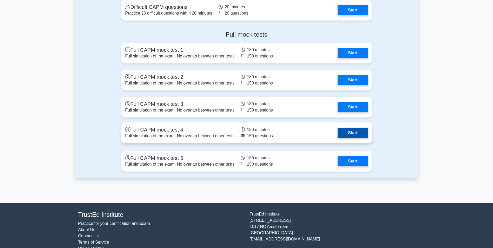
click at [339, 130] on link "Start" at bounding box center [352, 133] width 30 height 10
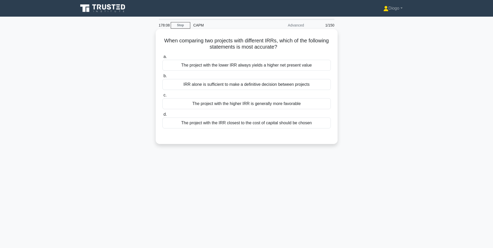
click at [291, 104] on div "The project with the higher IRR is generally more favorable" at bounding box center [246, 103] width 168 height 11
click at [162, 97] on input "c. The project with the higher IRR is generally more favorable" at bounding box center [162, 94] width 0 height 3
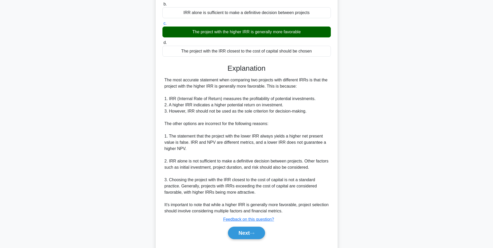
scroll to position [85, 0]
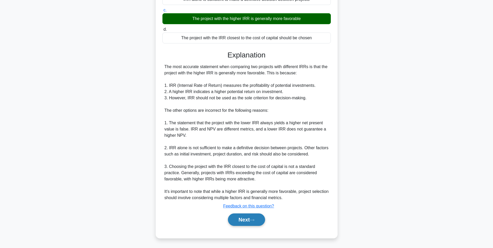
click at [263, 218] on button "Next" at bounding box center [246, 219] width 37 height 12
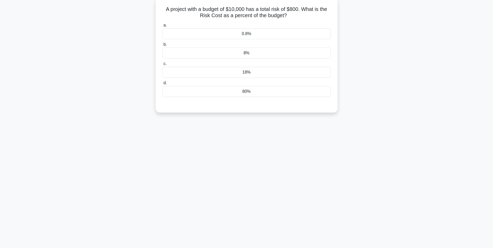
scroll to position [0, 0]
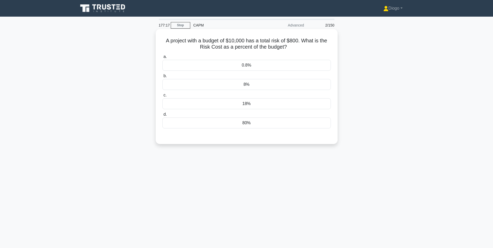
click at [268, 82] on div "8%" at bounding box center [246, 84] width 168 height 11
click at [162, 78] on input "b. 8%" at bounding box center [162, 75] width 0 height 3
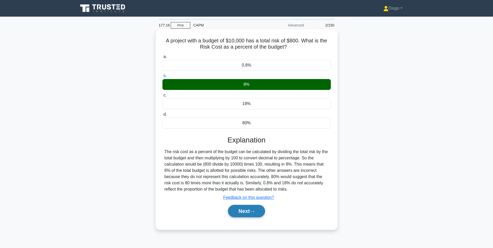
click at [257, 210] on button "Next" at bounding box center [246, 211] width 37 height 12
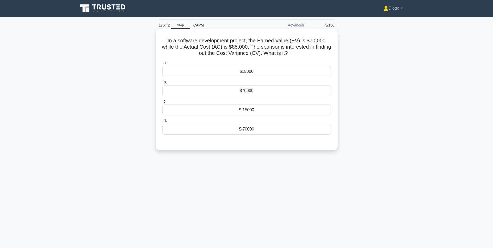
click at [217, 105] on div "$-15000" at bounding box center [246, 109] width 168 height 11
click at [162, 103] on input "c. $-15000" at bounding box center [162, 101] width 0 height 3
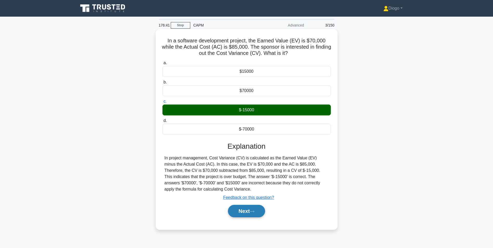
click at [244, 217] on button "Next" at bounding box center [246, 211] width 37 height 12
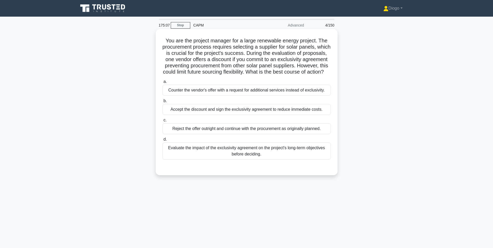
click at [239, 159] on div "Evaluate the impact of the exclusivity agreement on the project's long-term obj…" at bounding box center [246, 150] width 168 height 17
click at [162, 141] on input "d. Evaluate the impact of the exclusivity agreement on the project's long-term …" at bounding box center [162, 139] width 0 height 3
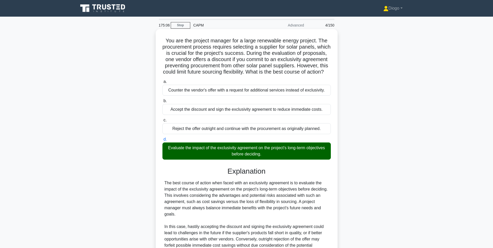
scroll to position [79, 0]
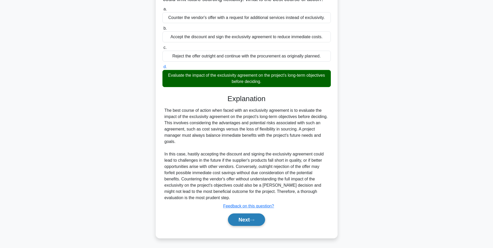
click at [238, 219] on button "Next" at bounding box center [246, 219] width 37 height 12
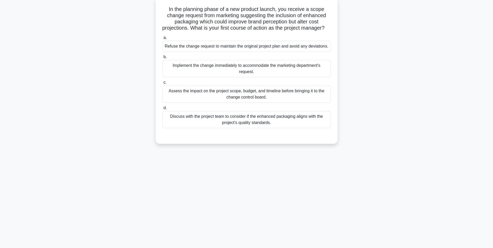
scroll to position [0, 0]
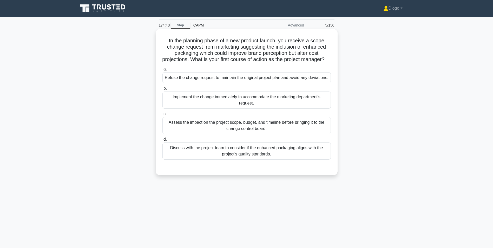
click at [304, 130] on div "Assess the impact on the project scope, budget, and timeline before bringing it…" at bounding box center [246, 125] width 168 height 17
click at [162, 116] on input "c. Assess the impact on the project scope, budget, and timeline before bringing…" at bounding box center [162, 113] width 0 height 3
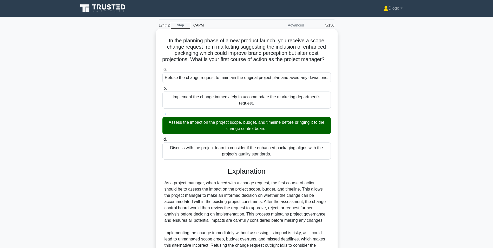
scroll to position [85, 0]
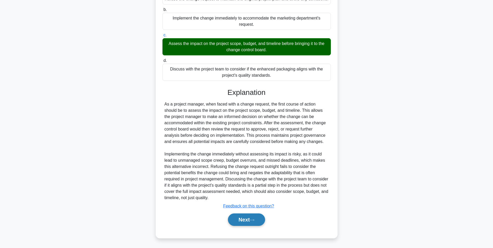
click at [250, 219] on button "Next" at bounding box center [246, 219] width 37 height 12
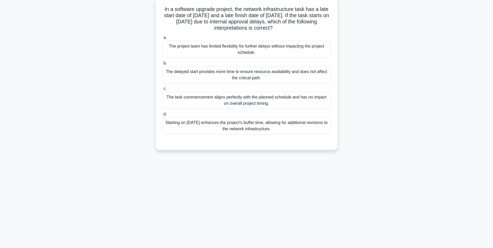
scroll to position [0, 0]
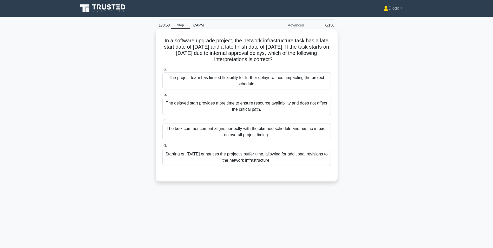
click at [315, 85] on div "The project team has limited flexibility for further delays without impacting t…" at bounding box center [246, 80] width 168 height 17
click at [162, 71] on input "a. The project team has limited flexibility for further delays without impactin…" at bounding box center [162, 69] width 0 height 3
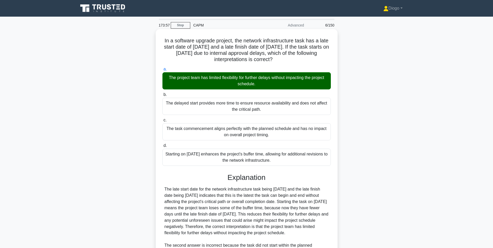
scroll to position [85, 0]
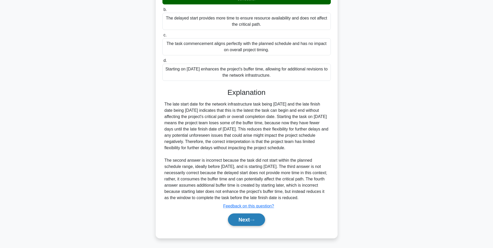
click at [249, 222] on button "Next" at bounding box center [246, 219] width 37 height 12
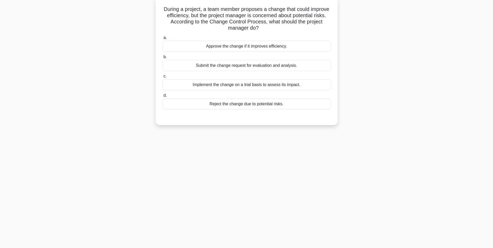
scroll to position [0, 0]
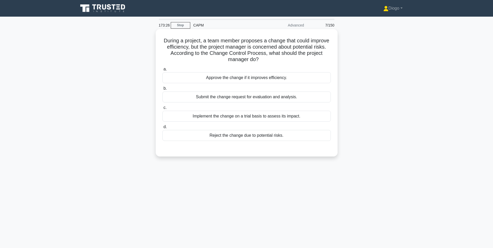
click at [273, 99] on div "Submit the change request for evaluation and analysis." at bounding box center [246, 96] width 168 height 11
click at [162, 90] on input "b. Submit the change request for evaluation and analysis." at bounding box center [162, 88] width 0 height 3
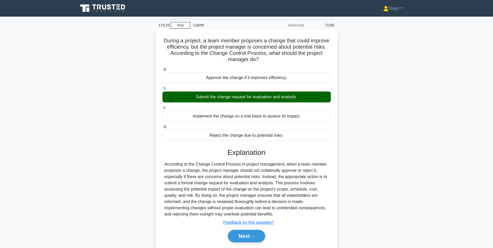
scroll to position [33, 0]
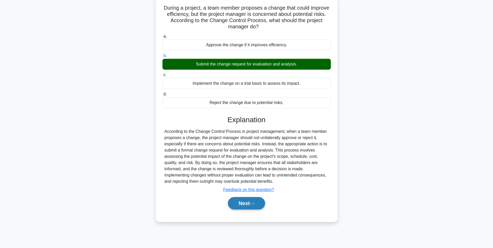
click at [248, 206] on button "Next" at bounding box center [246, 203] width 37 height 12
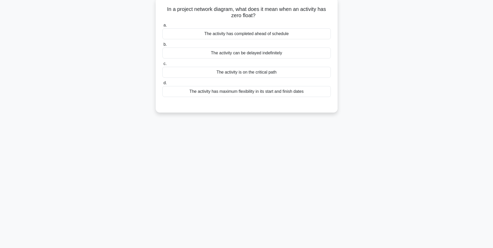
scroll to position [0, 0]
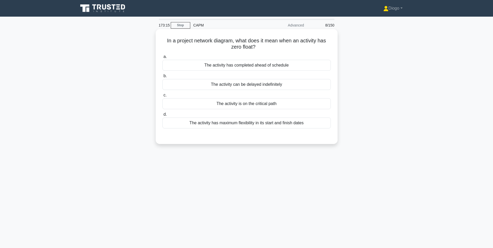
click at [270, 102] on div "The activity is on the critical path" at bounding box center [246, 103] width 168 height 11
click at [162, 97] on input "c. The activity is on the critical path" at bounding box center [162, 94] width 0 height 3
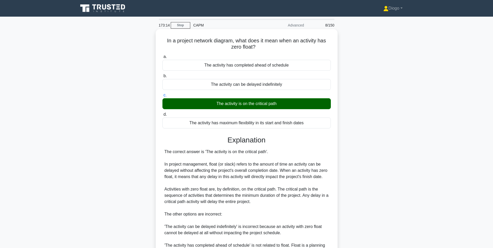
scroll to position [73, 0]
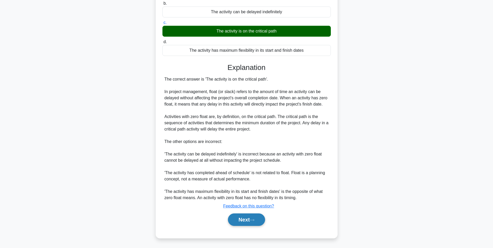
click at [246, 219] on button "Next" at bounding box center [246, 219] width 37 height 12
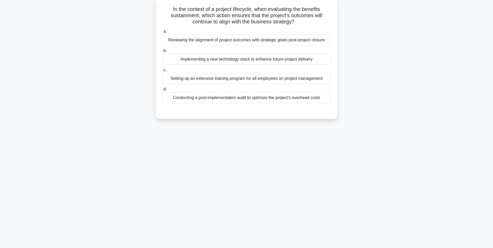
scroll to position [0, 0]
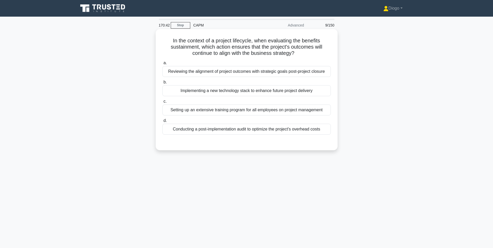
click at [285, 73] on div "Reviewing the alignment of project outcomes with strategic goals post-project c…" at bounding box center [246, 71] width 168 height 11
click at [162, 65] on input "a. Reviewing the alignment of project outcomes with strategic goals post-projec…" at bounding box center [162, 62] width 0 height 3
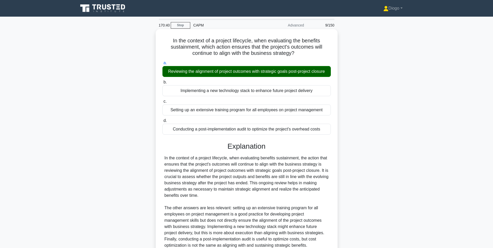
scroll to position [48, 0]
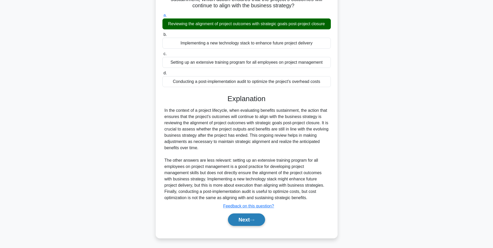
click at [254, 218] on button "Next" at bounding box center [246, 219] width 37 height 12
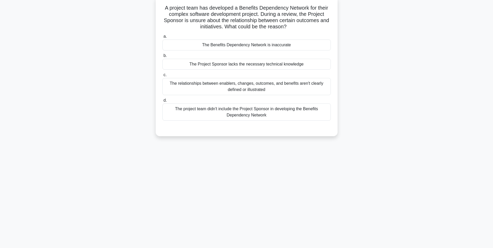
click at [299, 90] on div "The relationships between enablers, changes, outcomes, and benefits aren't clea…" at bounding box center [246, 86] width 168 height 17
click at [162, 77] on input "c. The relationships between enablers, changes, outcomes, and benefits aren't c…" at bounding box center [162, 74] width 0 height 3
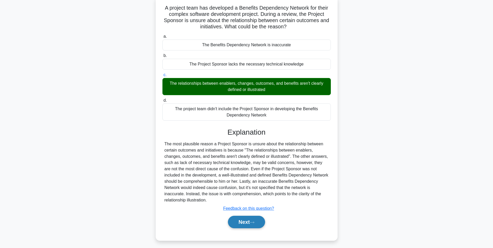
click at [249, 216] on button "Next" at bounding box center [246, 222] width 37 height 12
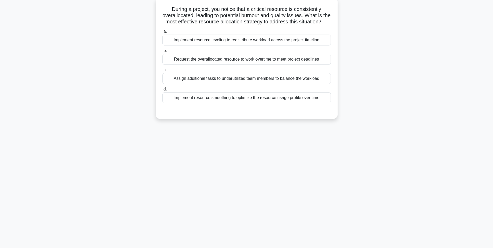
scroll to position [0, 0]
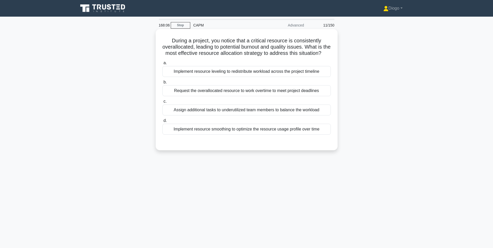
click at [265, 77] on div "Implement resource leveling to redistribute workload across the project timeline" at bounding box center [246, 71] width 168 height 11
click at [162, 65] on input "a. Implement resource leveling to redistribute workload across the project time…" at bounding box center [162, 62] width 0 height 3
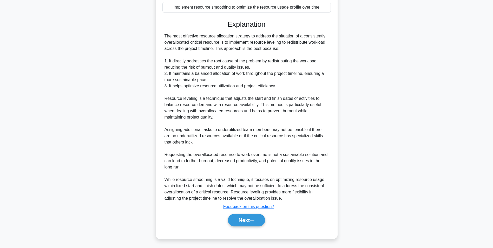
scroll to position [129, 0]
click at [253, 218] on icon at bounding box center [252, 219] width 5 height 3
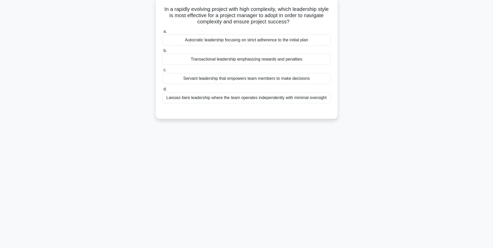
scroll to position [0, 0]
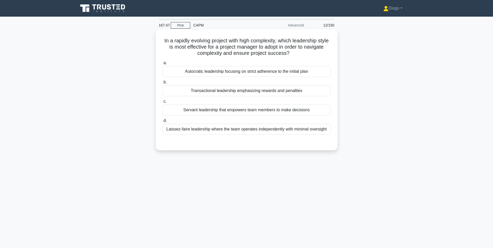
click at [287, 110] on div "Servant leadership that empowers team members to make decisions" at bounding box center [246, 109] width 168 height 11
click at [162, 103] on input "c. Servant leadership that empowers team members to make decisions" at bounding box center [162, 101] width 0 height 3
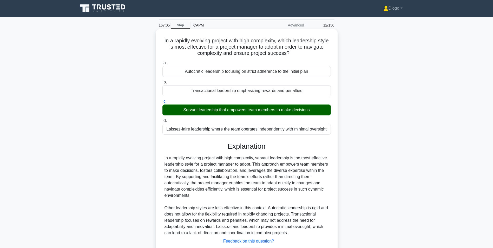
scroll to position [35, 0]
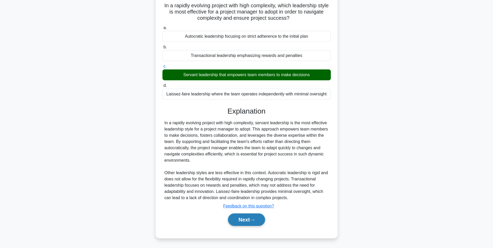
click at [254, 219] on icon at bounding box center [252, 219] width 5 height 3
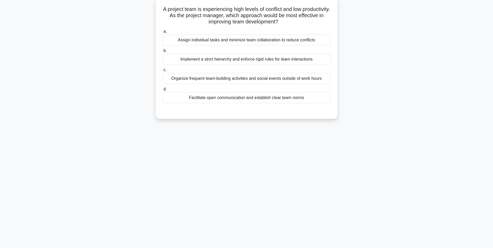
scroll to position [0, 0]
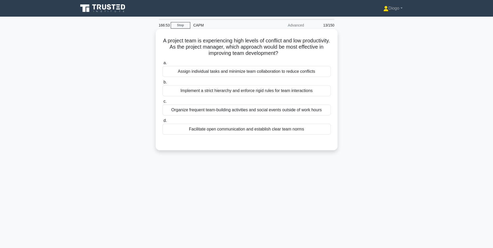
click at [302, 131] on div "Facilitate open communication and establish clear team norms" at bounding box center [246, 129] width 168 height 11
click at [162, 122] on input "d. Facilitate open communication and establish clear team norms" at bounding box center [162, 120] width 0 height 3
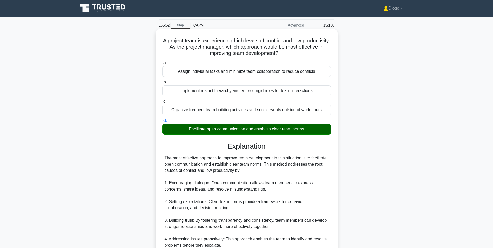
scroll to position [129, 0]
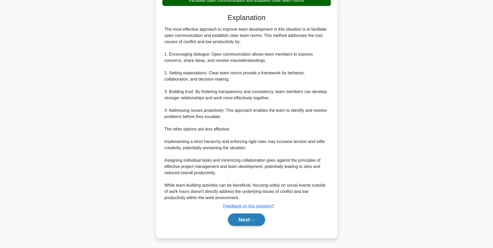
click at [260, 214] on button "Next" at bounding box center [246, 219] width 37 height 12
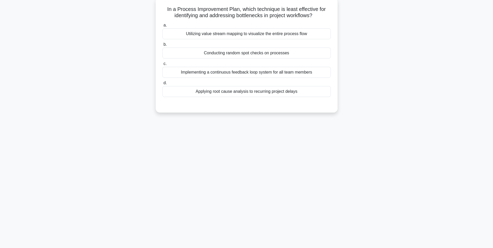
scroll to position [0, 0]
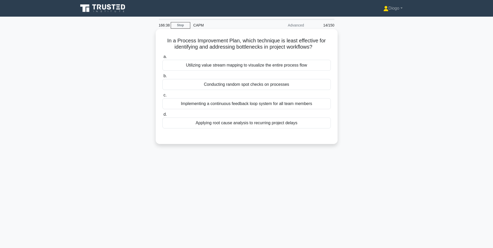
click at [310, 84] on div "Conducting random spot checks on processes" at bounding box center [246, 84] width 168 height 11
click at [162, 78] on input "b. Conducting random spot checks on processes" at bounding box center [162, 75] width 0 height 3
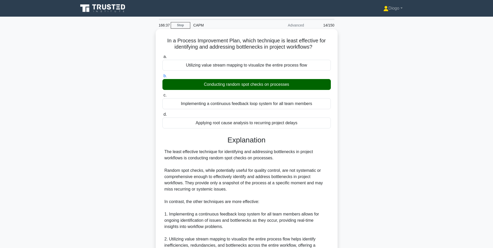
scroll to position [98, 0]
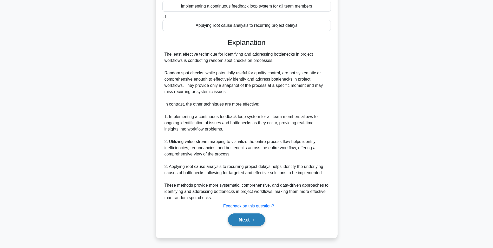
click at [253, 215] on button "Next" at bounding box center [246, 219] width 37 height 12
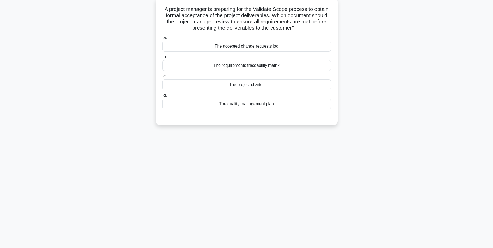
scroll to position [0, 0]
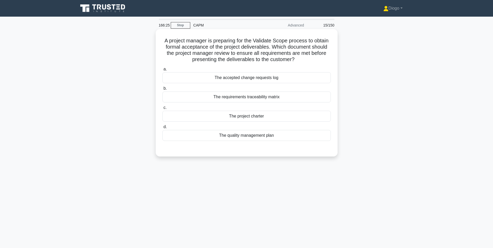
click at [295, 97] on div "The requirements traceability matrix" at bounding box center [246, 96] width 168 height 11
click at [162, 90] on input "b. The requirements traceability matrix" at bounding box center [162, 88] width 0 height 3
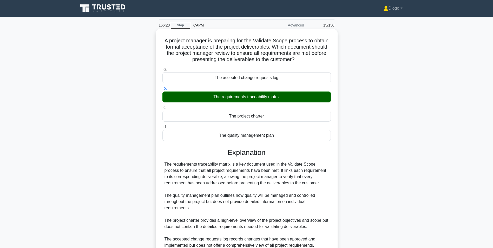
scroll to position [48, 0]
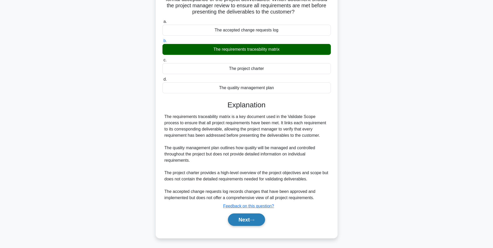
click at [249, 216] on button "Next" at bounding box center [246, 219] width 37 height 12
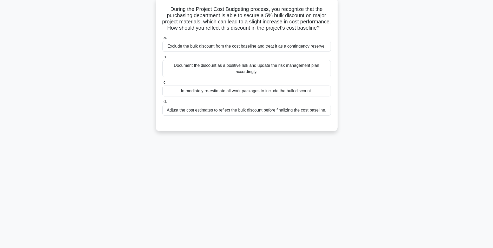
scroll to position [0, 0]
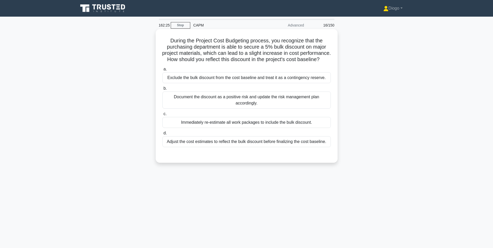
click at [295, 108] on div "Document the discount as a positive risk and update the risk management plan ac…" at bounding box center [246, 99] width 168 height 17
click at [162, 90] on input "b. Document the discount as a positive risk and update the risk management plan…" at bounding box center [162, 88] width 0 height 3
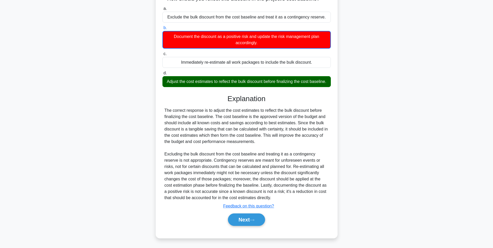
scroll to position [70, 0]
click at [257, 226] on button "Next" at bounding box center [246, 219] width 37 height 12
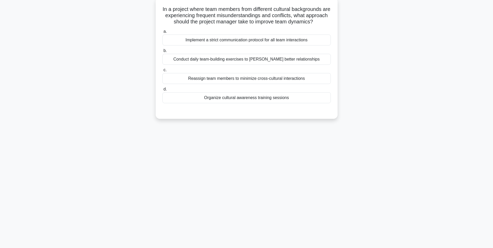
scroll to position [0, 0]
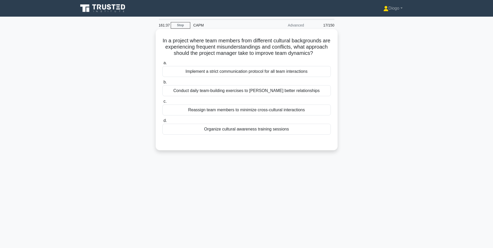
click at [249, 135] on div "Organize cultural awareness training sessions" at bounding box center [246, 129] width 168 height 11
click at [162, 122] on input "d. Organize cultural awareness training sessions" at bounding box center [162, 120] width 0 height 3
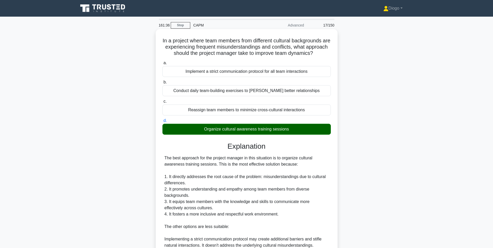
scroll to position [123, 0]
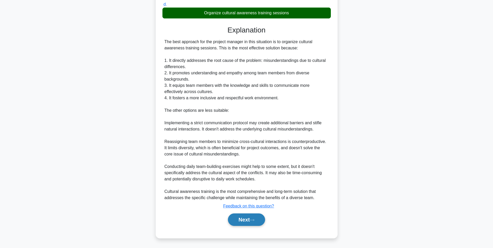
click at [252, 216] on button "Next" at bounding box center [246, 219] width 37 height 12
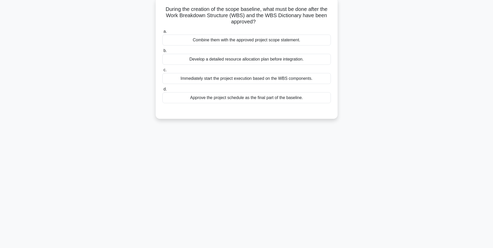
scroll to position [0, 0]
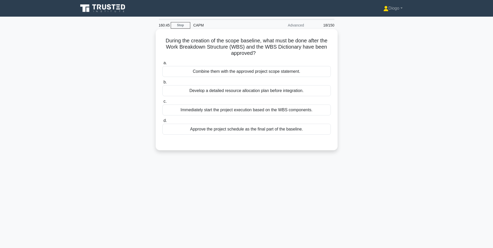
click at [275, 73] on div "Combine them with the approved project scope statement." at bounding box center [246, 71] width 168 height 11
click at [162, 65] on input "a. Combine them with the approved project scope statement." at bounding box center [162, 62] width 0 height 3
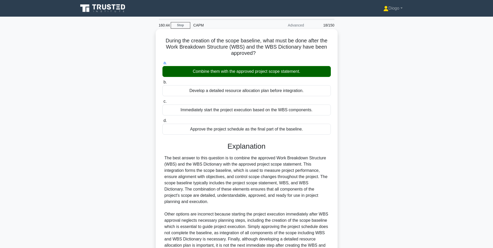
scroll to position [54, 0]
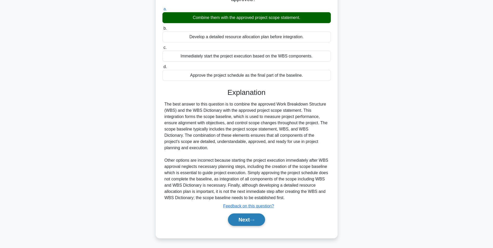
click at [257, 221] on button "Next" at bounding box center [246, 219] width 37 height 12
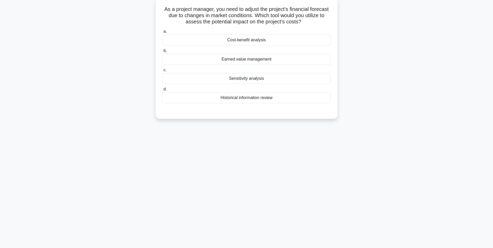
scroll to position [0, 0]
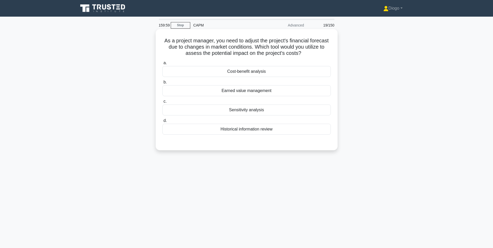
click at [250, 109] on div "Sensitivity analysis" at bounding box center [246, 109] width 168 height 11
click at [162, 103] on input "c. Sensitivity analysis" at bounding box center [162, 101] width 0 height 3
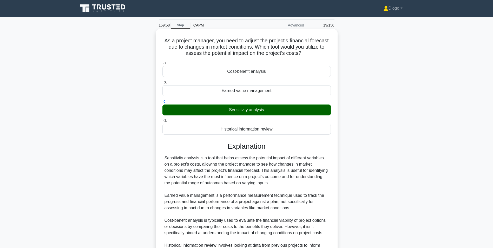
scroll to position [60, 0]
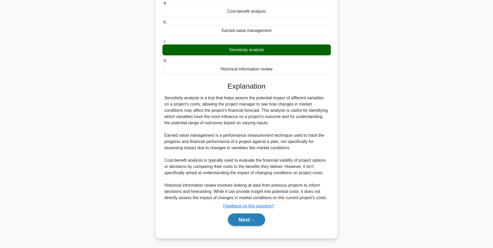
click at [242, 218] on button "Next" at bounding box center [246, 219] width 37 height 12
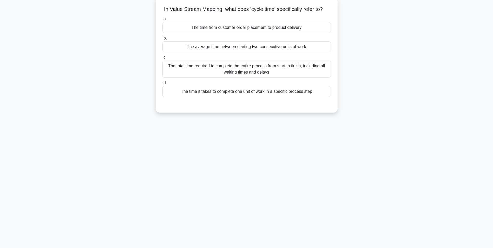
scroll to position [0, 0]
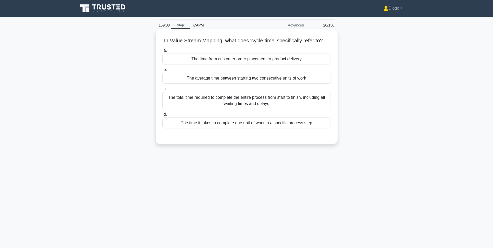
click at [247, 128] on div "The time it takes to complete one unit of work in a specific process step" at bounding box center [246, 122] width 168 height 11
click at [162, 116] on input "d. The time it takes to complete one unit of work in a specific process step" at bounding box center [162, 114] width 0 height 3
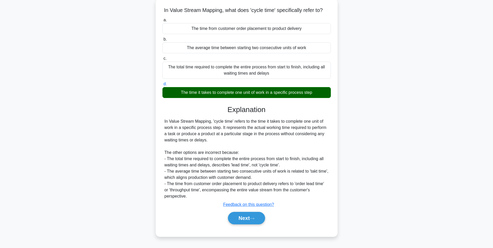
scroll to position [35, 0]
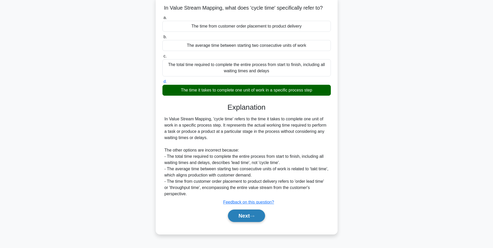
click at [251, 217] on button "Next" at bounding box center [246, 215] width 37 height 12
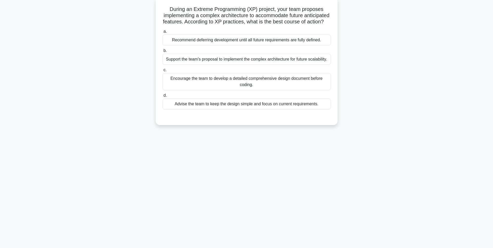
scroll to position [0, 0]
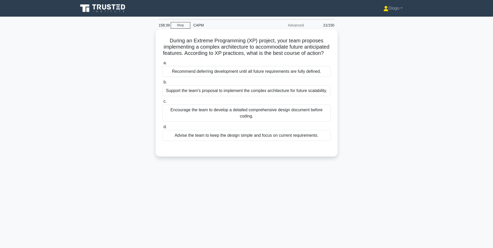
click at [245, 141] on div "Advise the team to keep the design simple and focus on current requirements." at bounding box center [246, 135] width 168 height 11
click at [162, 129] on input "d. Advise the team to keep the design simple and focus on current requirements." at bounding box center [162, 126] width 0 height 3
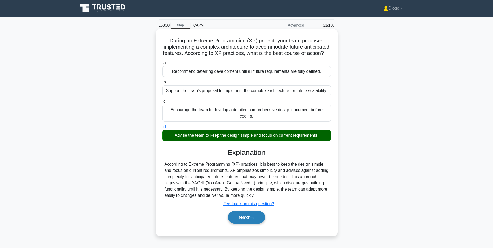
click at [251, 223] on button "Next" at bounding box center [246, 217] width 37 height 12
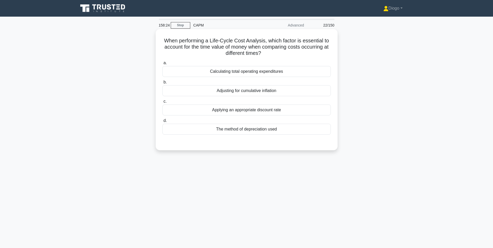
click at [321, 112] on div "Applying an appropriate discount rate" at bounding box center [246, 109] width 168 height 11
click at [162, 103] on input "c. Applying an appropriate discount rate" at bounding box center [162, 101] width 0 height 3
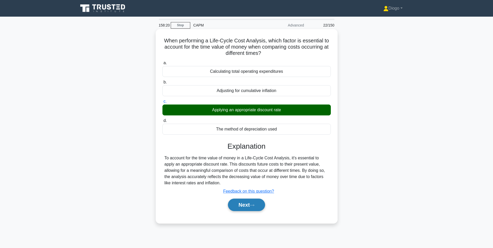
click at [261, 205] on button "Next" at bounding box center [246, 204] width 37 height 12
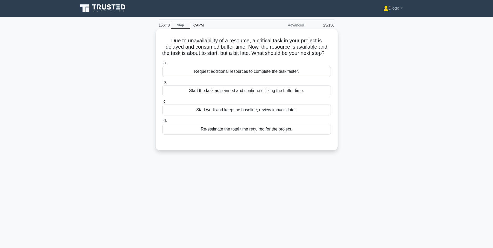
click at [193, 96] on div "Start the task as planned and continue utilizing the buffer time." at bounding box center [246, 90] width 168 height 11
click at [162, 84] on input "b. Start the task as planned and continue utilizing the buffer time." at bounding box center [162, 82] width 0 height 3
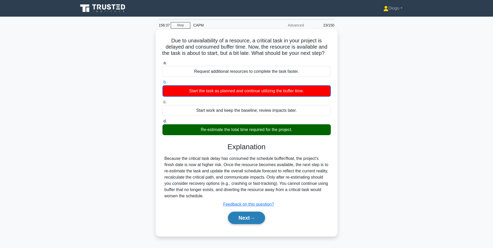
click at [238, 221] on button "Next" at bounding box center [246, 217] width 37 height 12
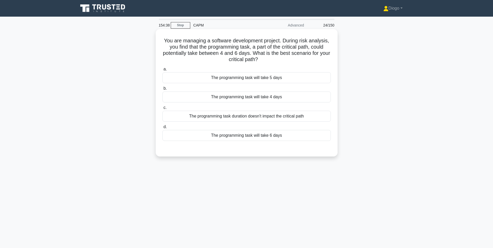
click at [283, 96] on div "The programming task will take 4 days" at bounding box center [246, 96] width 168 height 11
click at [162, 90] on input "b. The programming task will take 4 days" at bounding box center [162, 88] width 0 height 3
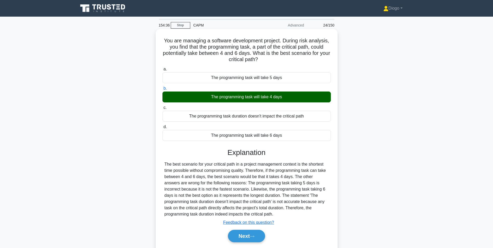
scroll to position [33, 0]
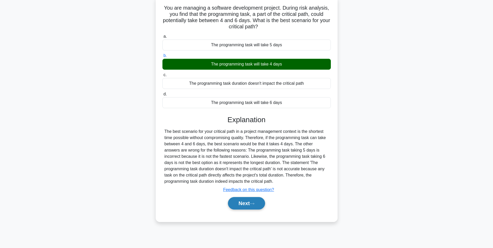
click at [252, 204] on icon at bounding box center [252, 203] width 5 height 3
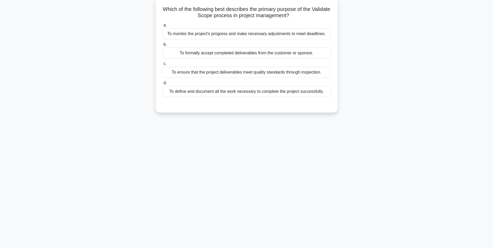
scroll to position [0, 0]
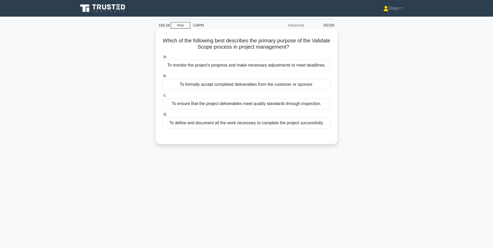
click at [291, 85] on div "To formally accept completed deliverables from the customer or sponsor." at bounding box center [246, 84] width 168 height 11
click at [162, 78] on input "b. To formally accept completed deliverables from the customer or sponsor." at bounding box center [162, 75] width 0 height 3
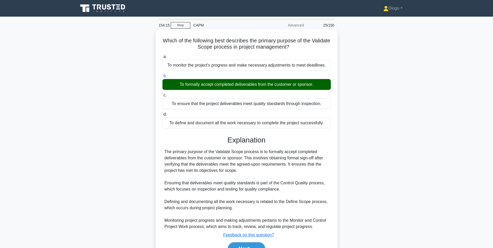
scroll to position [33, 0]
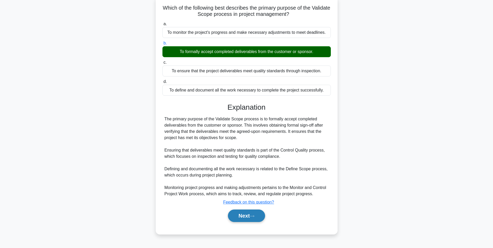
click at [250, 213] on button "Next" at bounding box center [246, 215] width 37 height 12
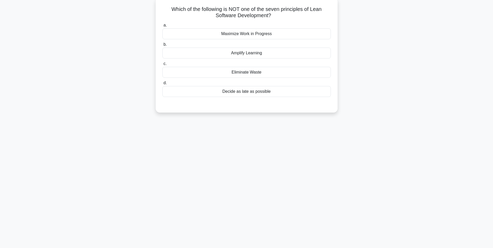
scroll to position [0, 0]
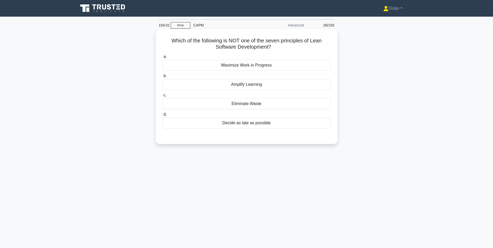
click at [293, 64] on div "Maximize Work in Progress" at bounding box center [246, 65] width 168 height 11
click at [162, 58] on input "a. Maximize Work in Progress" at bounding box center [162, 56] width 0 height 3
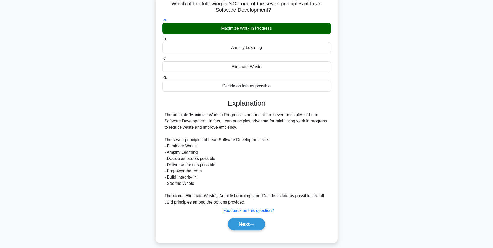
scroll to position [37, 0]
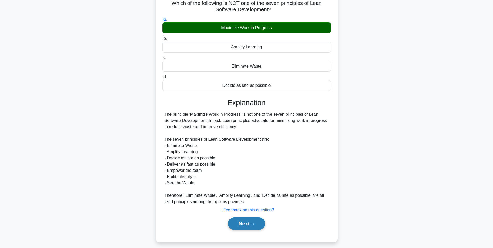
click at [251, 225] on button "Next" at bounding box center [246, 223] width 37 height 12
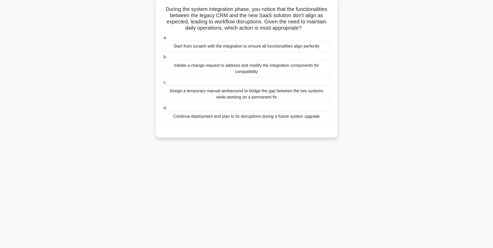
scroll to position [0, 0]
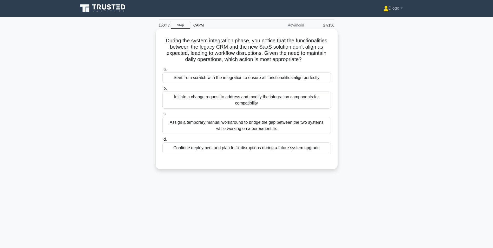
click at [292, 126] on div "Assign a temporary manual workaround to bridge the gap between the two systems …" at bounding box center [246, 125] width 168 height 17
click at [162, 116] on input "c. Assign a temporary manual workaround to bridge the gap between the two syste…" at bounding box center [162, 113] width 0 height 3
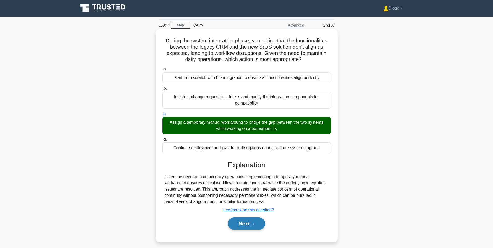
click at [257, 224] on button "Next" at bounding box center [246, 223] width 37 height 12
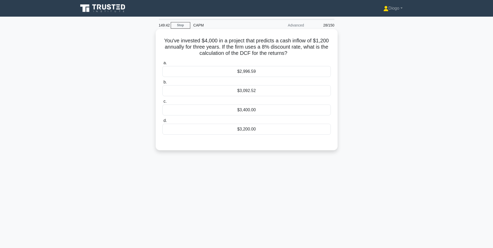
drag, startPoint x: 296, startPoint y: 53, endPoint x: 156, endPoint y: 43, distance: 140.1
click at [156, 43] on div "You've invested $4,000 in a project that predicts a cash inflow of $1,200 annua…" at bounding box center [247, 89] width 182 height 121
copy h5 "You've invested $4,000 in a project that predicts a cash inflow of $1,200 annua…"
click at [261, 92] on div "$3,092.52" at bounding box center [246, 90] width 168 height 11
click at [162, 84] on input "b. $3,092.52" at bounding box center [162, 82] width 0 height 3
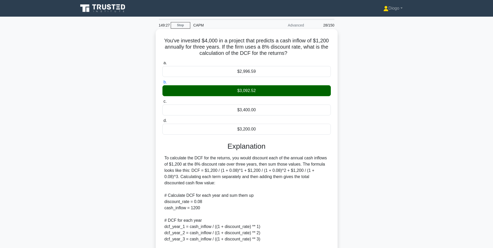
scroll to position [73, 0]
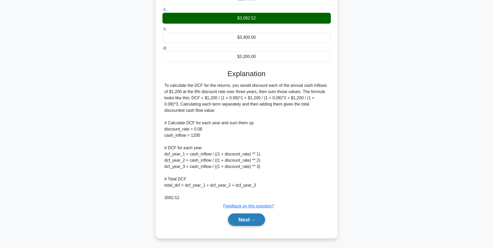
click at [247, 219] on button "Next" at bounding box center [246, 219] width 37 height 12
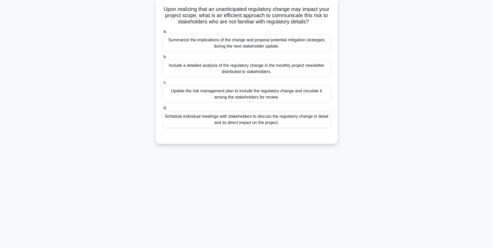
scroll to position [0, 0]
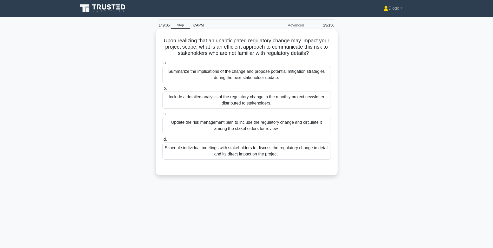
click at [208, 75] on div "Summarize the implications of the change and propose potential mitigation strat…" at bounding box center [246, 74] width 168 height 17
click at [162, 65] on input "a. Summarize the implications of the change and propose potential mitigation st…" at bounding box center [162, 62] width 0 height 3
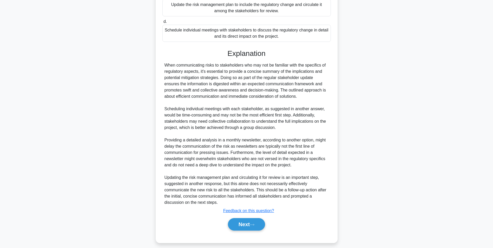
scroll to position [123, 0]
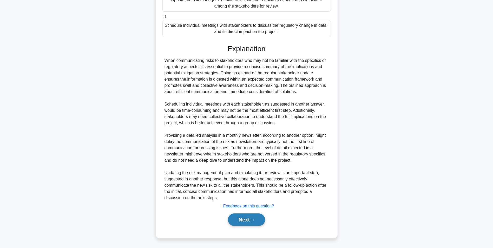
click at [232, 218] on button "Next" at bounding box center [246, 219] width 37 height 12
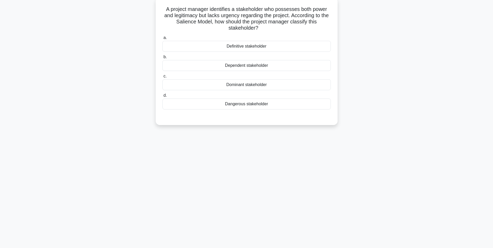
scroll to position [0, 0]
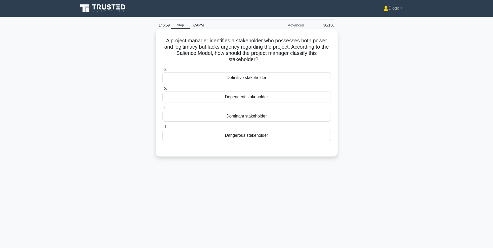
click at [252, 98] on div "Dependent stakeholder" at bounding box center [246, 96] width 168 height 11
click at [162, 90] on input "b. Dependent stakeholder" at bounding box center [162, 88] width 0 height 3
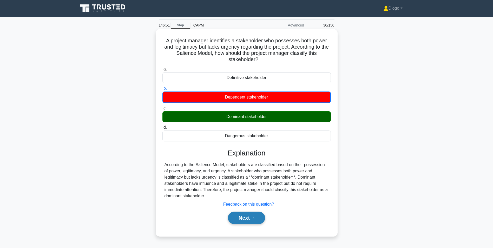
click at [251, 220] on button "Next" at bounding box center [246, 217] width 37 height 12
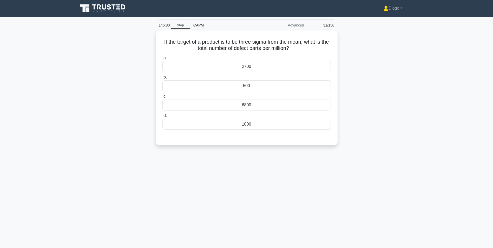
drag, startPoint x: 303, startPoint y: 46, endPoint x: 153, endPoint y: 43, distance: 150.1
click at [153, 43] on div "If the target of a product is to be three sigma from the mean, what is the tota…" at bounding box center [246, 90] width 343 height 121
copy h5 "If the target of a product is to be three sigma from the mean, what is the tota…"
click at [282, 106] on div "6800" at bounding box center [246, 103] width 168 height 11
click at [162, 97] on input "c. 6800" at bounding box center [162, 94] width 0 height 3
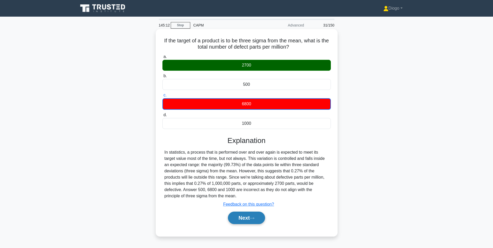
click at [239, 217] on button "Next" at bounding box center [246, 217] width 37 height 12
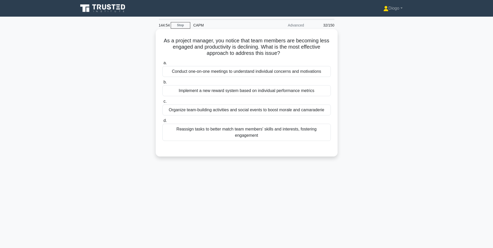
click at [306, 75] on div "Conduct one-on-one meetings to understand individual concerns and motivations" at bounding box center [246, 71] width 168 height 11
click at [162, 65] on input "a. Conduct one-on-one meetings to understand individual concerns and motivations" at bounding box center [162, 62] width 0 height 3
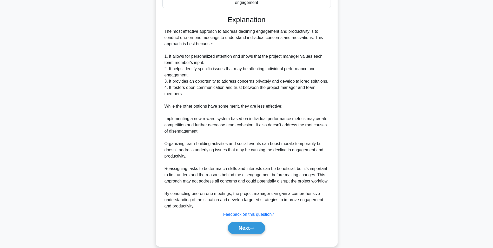
scroll to position [144, 0]
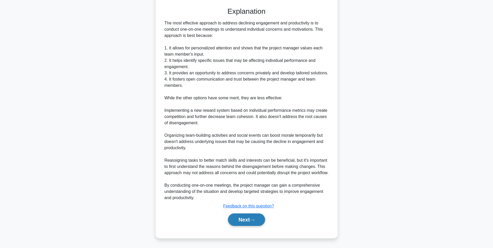
click at [254, 221] on button "Next" at bounding box center [246, 219] width 37 height 12
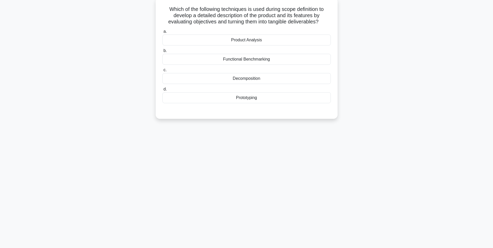
scroll to position [0, 0]
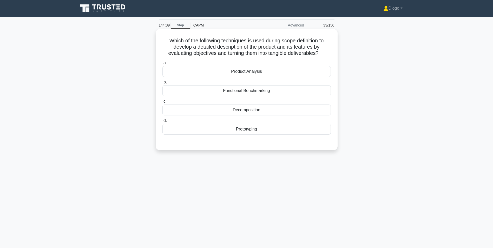
click at [259, 76] on div "Product Analysis" at bounding box center [246, 71] width 168 height 11
click at [162, 65] on input "a. Product Analysis" at bounding box center [162, 62] width 0 height 3
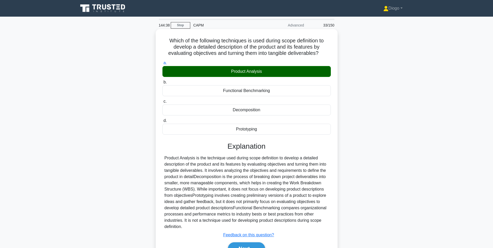
scroll to position [33, 0]
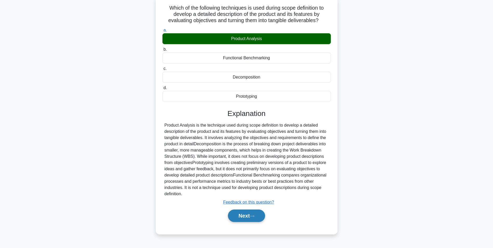
click at [245, 216] on button "Next" at bounding box center [246, 215] width 37 height 12
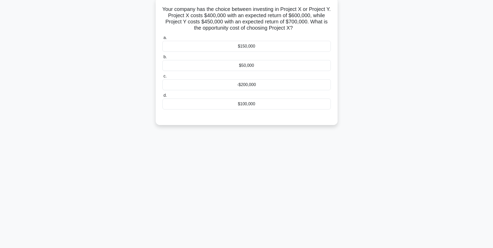
scroll to position [0, 0]
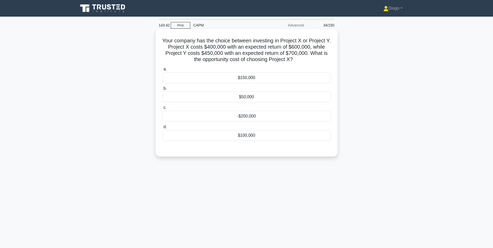
drag, startPoint x: 303, startPoint y: 57, endPoint x: 161, endPoint y: 43, distance: 143.3
click at [161, 43] on div "Your company has the choice between investing in Project X or Project Y. Projec…" at bounding box center [247, 92] width 178 height 123
copy h5 "Your company has the choice between investing in Project X or Project Y. Projec…"
click at [372, 102] on div "Your company has the choice between investing in Project X or Project Y. Projec…" at bounding box center [246, 96] width 343 height 133
click at [245, 102] on div "$50,000" at bounding box center [246, 96] width 168 height 11
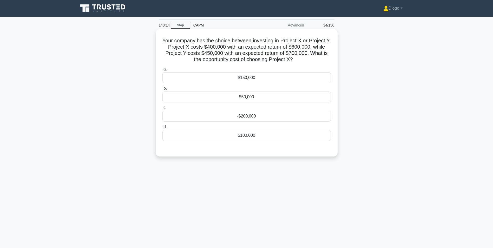
click at [162, 90] on input "b. $50,000" at bounding box center [162, 88] width 0 height 3
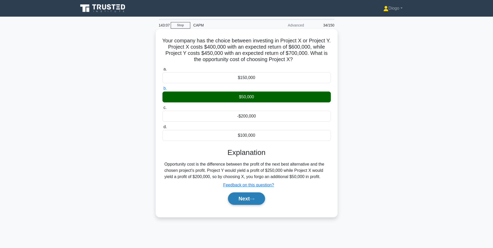
click at [238, 202] on button "Next" at bounding box center [246, 198] width 37 height 12
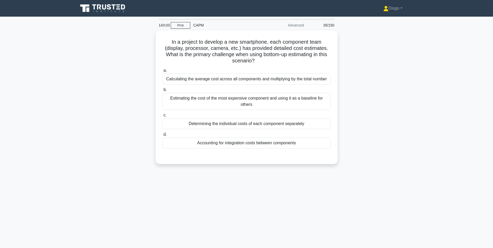
click at [245, 202] on div "143:03 Stop CAPM Advanced 35/150 In a project to develop a new smartphone, each…" at bounding box center [246, 149] width 343 height 260
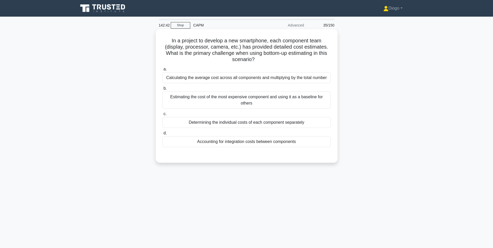
click at [220, 143] on div "Accounting for integration costs between components" at bounding box center [246, 141] width 168 height 11
click at [162, 135] on input "d. Accounting for integration costs between components" at bounding box center [162, 132] width 0 height 3
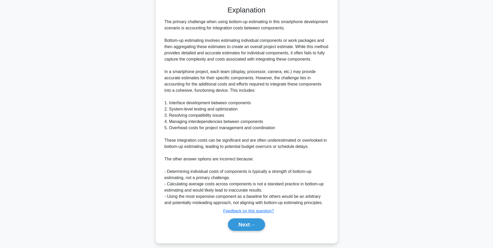
scroll to position [154, 0]
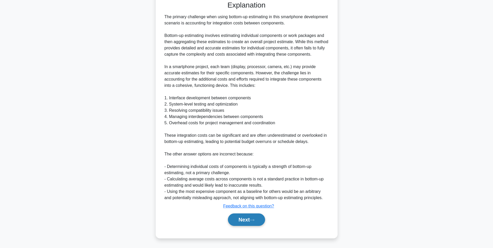
click at [235, 217] on button "Next" at bounding box center [246, 219] width 37 height 12
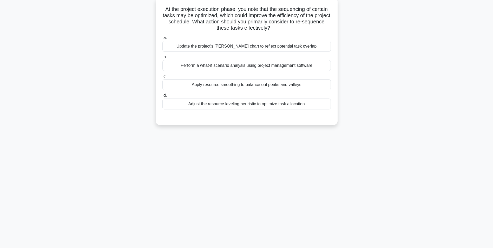
scroll to position [0, 0]
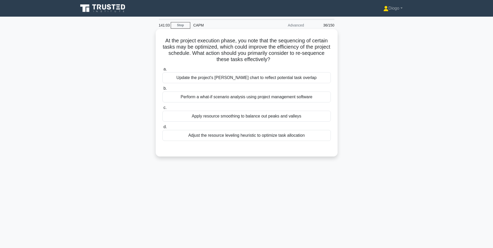
click at [241, 98] on div "Perform a what-if scenario analysis using project management software" at bounding box center [246, 96] width 168 height 11
click at [162, 90] on input "b. Perform a what-if scenario analysis using project management software" at bounding box center [162, 88] width 0 height 3
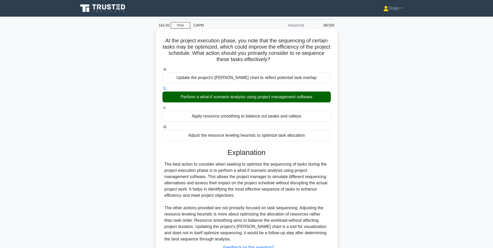
scroll to position [42, 0]
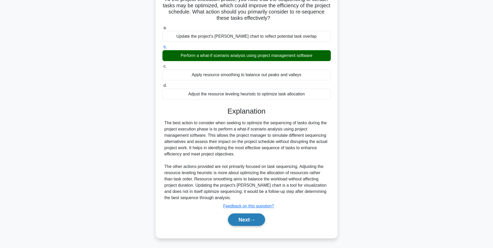
click at [240, 221] on button "Next" at bounding box center [246, 219] width 37 height 12
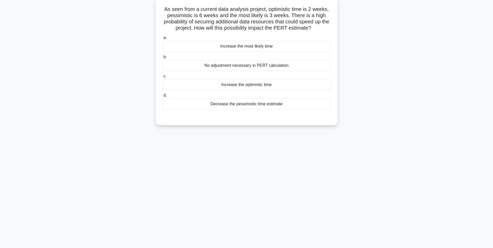
scroll to position [0, 0]
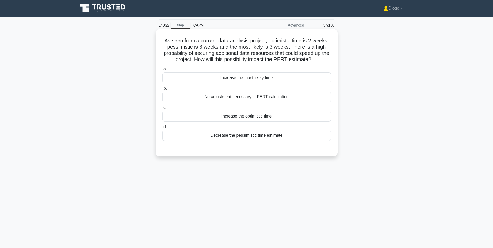
click at [297, 137] on div "Decrease the pessimistic time estimate" at bounding box center [246, 135] width 168 height 11
click at [162, 129] on input "d. Decrease the pessimistic time estimate" at bounding box center [162, 126] width 0 height 3
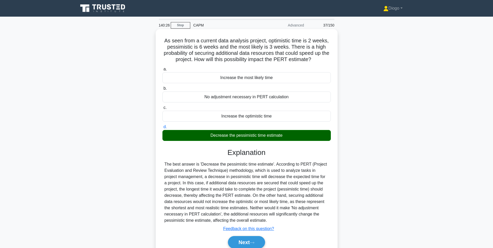
scroll to position [33, 0]
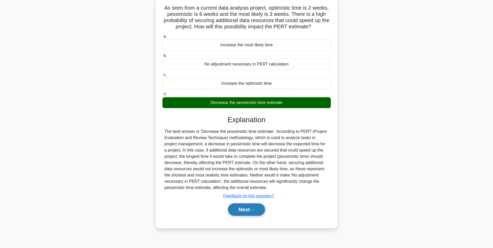
click at [257, 208] on button "Next" at bounding box center [246, 209] width 37 height 12
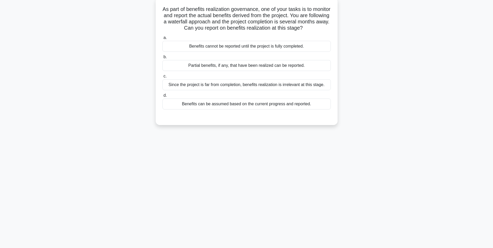
scroll to position [0, 0]
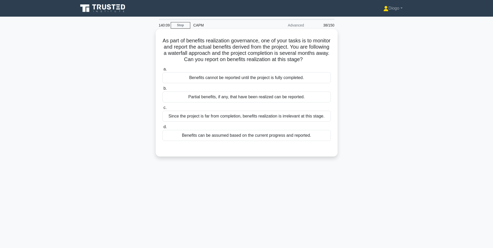
click at [316, 104] on div "a. Benefits cannot be reported until the project is fully completed. b. Partial…" at bounding box center [246, 103] width 175 height 77
click at [314, 101] on div "Partial benefits, if any, that have been realized can be reported." at bounding box center [246, 96] width 168 height 11
click at [162, 90] on input "b. Partial benefits, if any, that have been realized can be reported." at bounding box center [162, 88] width 0 height 3
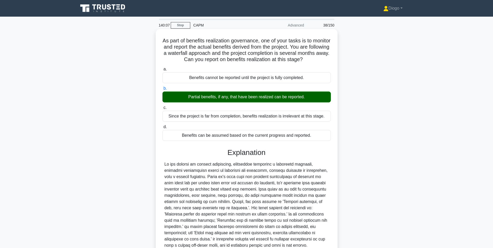
scroll to position [48, 0]
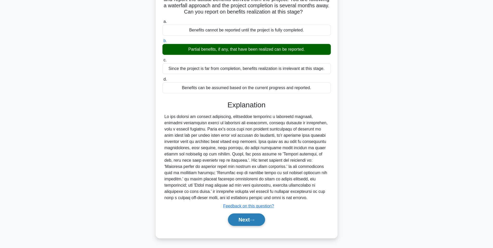
click at [245, 219] on button "Next" at bounding box center [246, 219] width 37 height 12
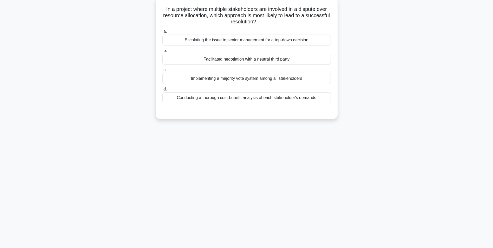
scroll to position [0, 0]
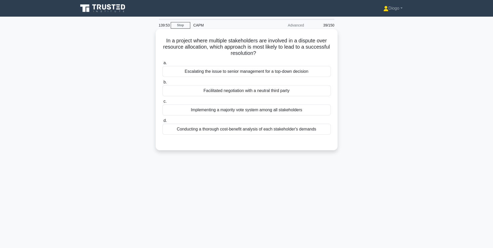
click at [322, 86] on div "Facilitated negotiation with a neutral third party" at bounding box center [246, 90] width 168 height 11
click at [162, 84] on input "b. Facilitated negotiation with a neutral third party" at bounding box center [162, 82] width 0 height 3
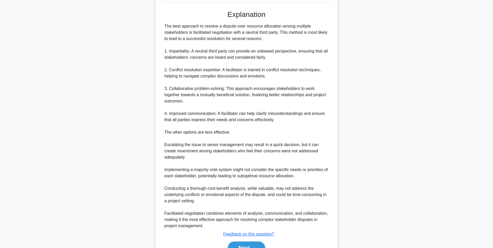
scroll to position [160, 0]
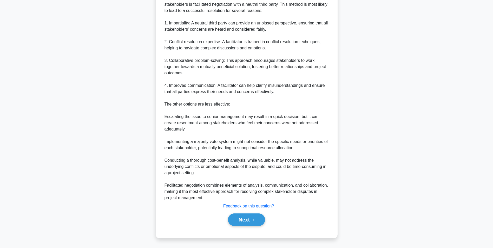
click at [241, 230] on div "a. Escalating the issue to senior management for a top-down decision b. Facilit…" at bounding box center [246, 65] width 169 height 333
click at [239, 216] on button "Next" at bounding box center [246, 219] width 37 height 12
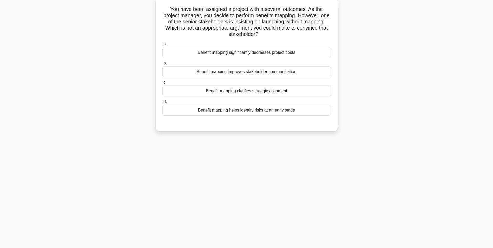
scroll to position [0, 0]
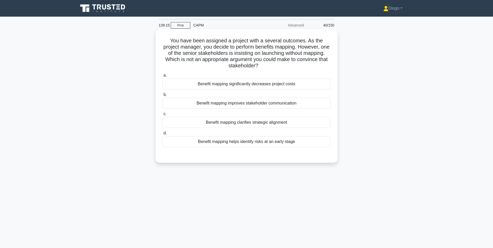
click at [310, 85] on div "Benefit mapping significantly decreases project costs" at bounding box center [246, 83] width 168 height 11
click at [162, 77] on input "a. Benefit mapping significantly decreases project costs" at bounding box center [162, 75] width 0 height 3
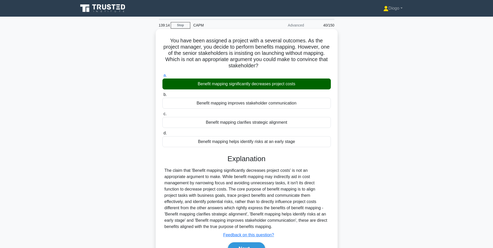
scroll to position [33, 0]
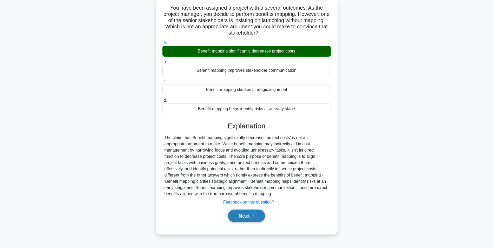
click at [254, 217] on icon at bounding box center [252, 216] width 5 height 3
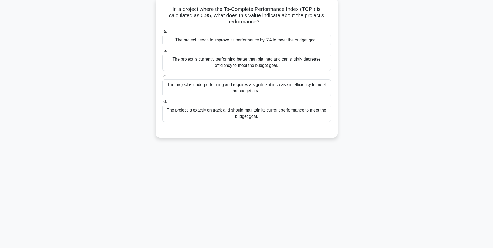
scroll to position [0, 0]
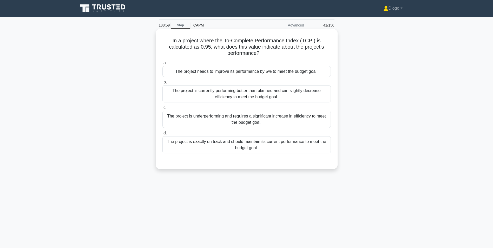
click at [270, 91] on div "The project is currently performing better than planned and can slightly decrea…" at bounding box center [246, 93] width 168 height 17
click at [162, 84] on input "b. The project is currently performing better than planned and can slightly dec…" at bounding box center [162, 82] width 0 height 3
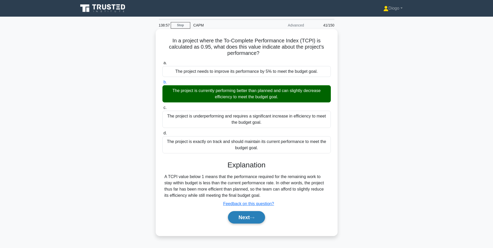
click at [258, 212] on button "Next" at bounding box center [246, 217] width 37 height 12
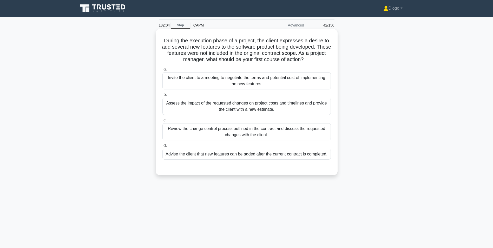
click at [183, 112] on div "Assess the impact of the requested changes on project costs and timelines and p…" at bounding box center [246, 106] width 168 height 17
click at [162, 96] on input "b. Assess the impact of the requested changes on project costs and timelines an…" at bounding box center [162, 94] width 0 height 3
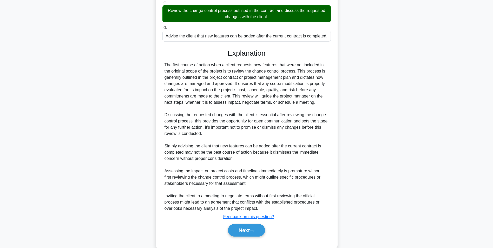
scroll to position [129, 0]
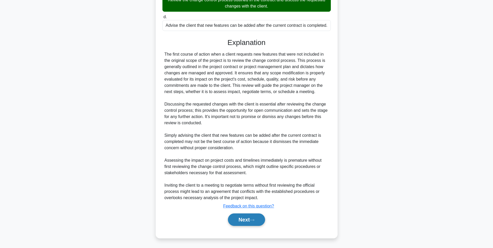
click at [238, 224] on button "Next" at bounding box center [246, 219] width 37 height 12
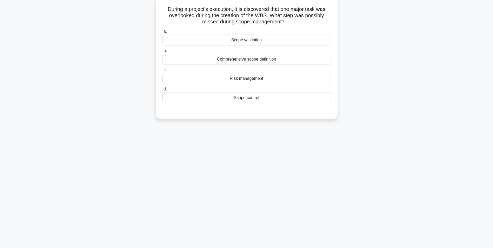
scroll to position [0, 0]
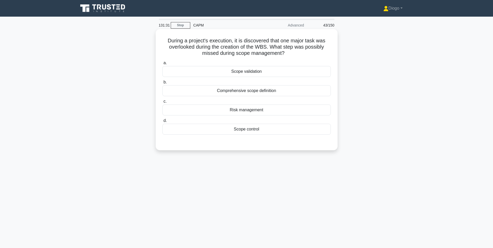
click at [247, 92] on div "Comprehensive scope definition" at bounding box center [246, 90] width 168 height 11
click at [162, 84] on input "b. Comprehensive scope definition" at bounding box center [162, 82] width 0 height 3
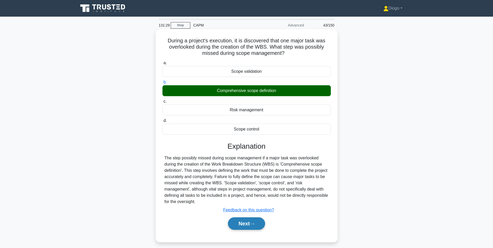
click at [240, 219] on button "Next" at bounding box center [246, 223] width 37 height 12
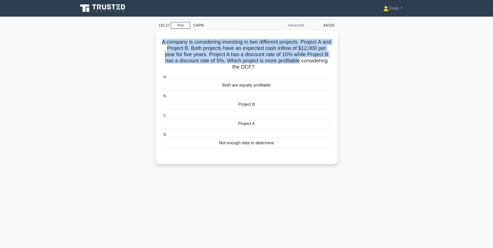
drag, startPoint x: 327, startPoint y: 59, endPoint x: 151, endPoint y: 43, distance: 177.3
click at [151, 43] on div "A company is considering investing in two different projects, Project A and Pro…" at bounding box center [246, 100] width 343 height 140
copy h5 "A company is considering investing in two different projects, Project A and Pro…"
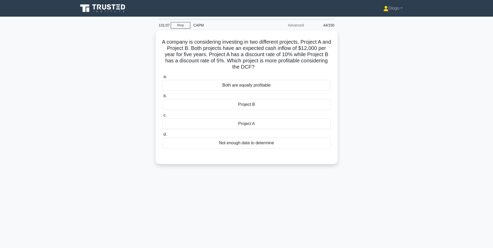
click at [383, 103] on div "A company is considering investing in two different projects, Project A and Pro…" at bounding box center [246, 100] width 343 height 140
click at [285, 102] on div "Project B" at bounding box center [246, 103] width 168 height 11
click at [162, 96] on input "b. Project B" at bounding box center [162, 94] width 0 height 3
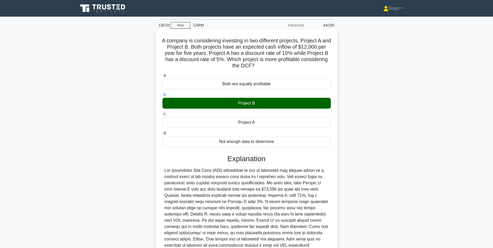
scroll to position [48, 0]
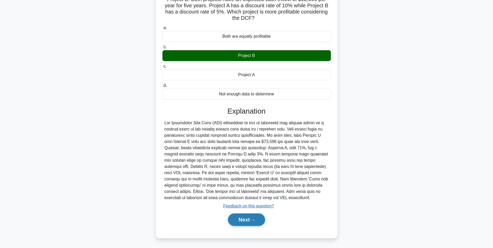
click at [253, 222] on button "Next" at bounding box center [246, 219] width 37 height 12
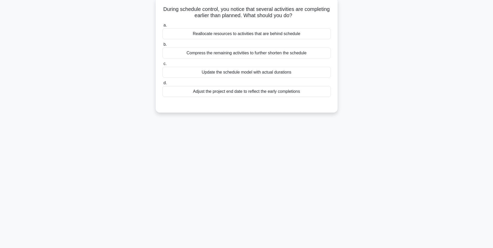
scroll to position [0, 0]
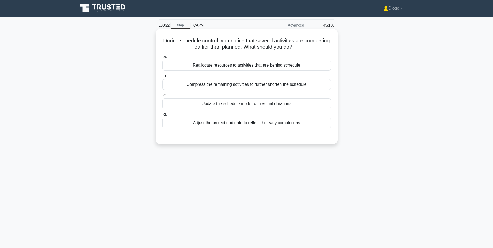
click at [304, 107] on div "Update the schedule model with actual durations" at bounding box center [246, 103] width 168 height 11
click at [162, 97] on input "c. Update the schedule model with actual durations" at bounding box center [162, 94] width 0 height 3
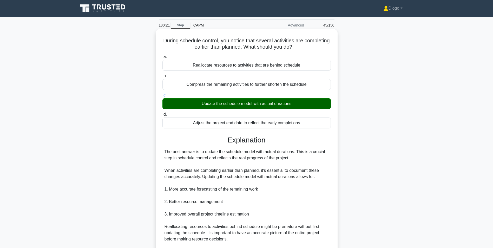
scroll to position [116, 0]
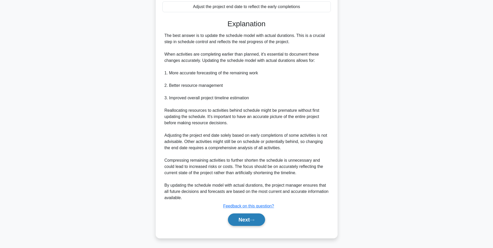
click at [254, 220] on icon at bounding box center [252, 219] width 5 height 3
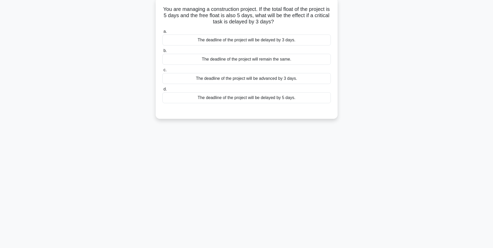
scroll to position [0, 0]
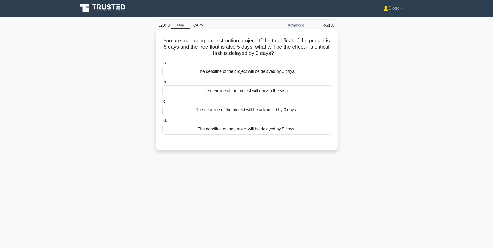
click at [289, 90] on div "The deadline of the project will remain the same." at bounding box center [246, 90] width 168 height 11
click at [162, 84] on input "b. The deadline of the project will remain the same." at bounding box center [162, 82] width 0 height 3
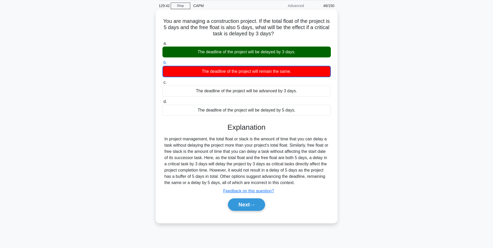
scroll to position [20, 0]
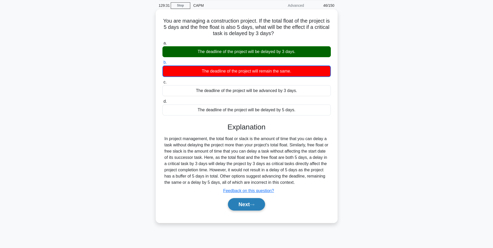
click at [254, 203] on button "Next" at bounding box center [246, 204] width 37 height 12
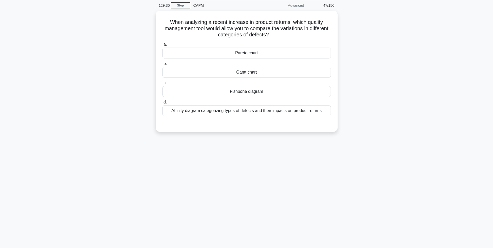
scroll to position [0, 0]
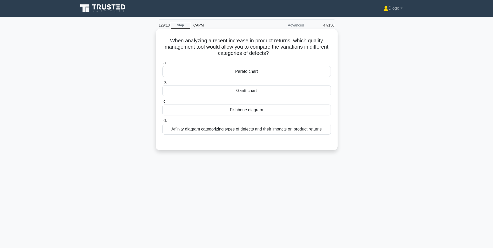
click at [275, 73] on div "Pareto chart" at bounding box center [246, 71] width 168 height 11
click at [162, 65] on input "a. Pareto chart" at bounding box center [162, 62] width 0 height 3
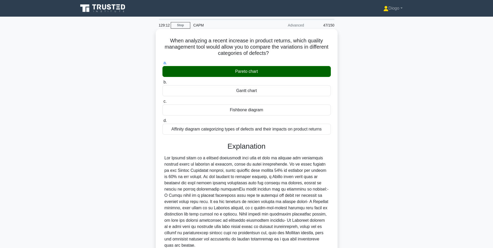
scroll to position [48, 0]
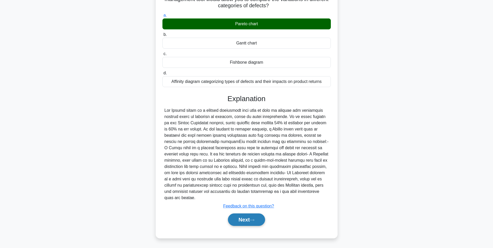
click at [253, 222] on button "Next" at bounding box center [246, 219] width 37 height 12
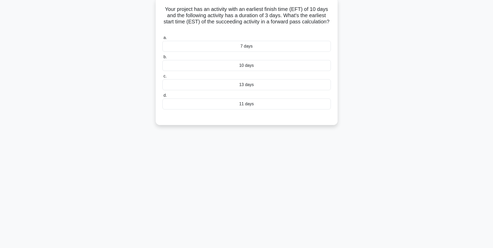
scroll to position [0, 0]
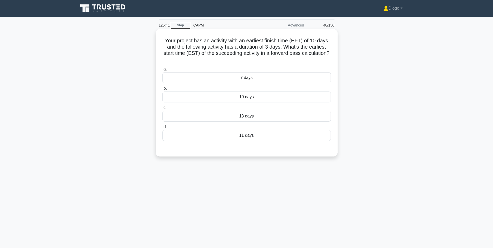
click at [250, 138] on div "11 days" at bounding box center [246, 135] width 168 height 11
click at [162, 129] on input "d. 11 days" at bounding box center [162, 126] width 0 height 3
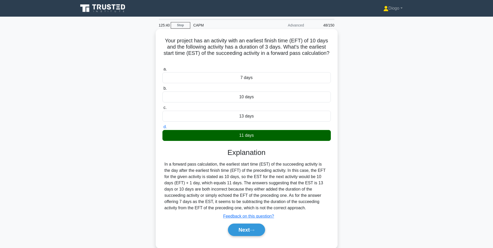
scroll to position [33, 0]
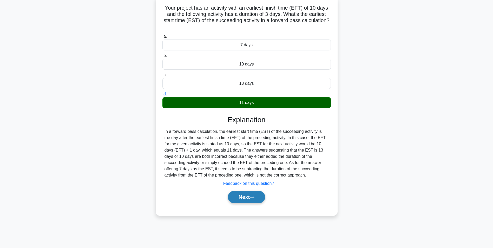
click at [250, 198] on button "Next" at bounding box center [246, 197] width 37 height 12
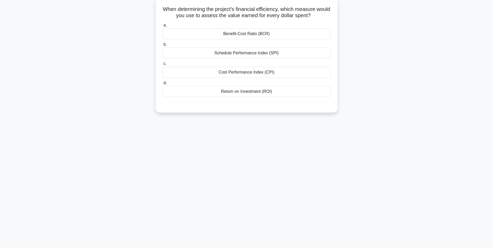
scroll to position [0, 0]
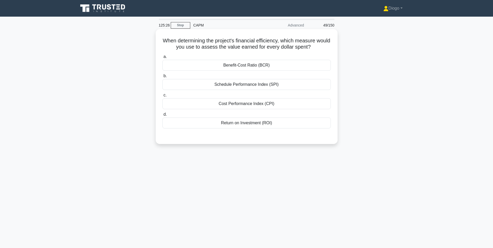
click at [245, 65] on div "Benefit-Cost Ratio (BCR)" at bounding box center [246, 65] width 168 height 11
click at [162, 58] on input "a. Benefit-Cost Ratio (BCR)" at bounding box center [162, 56] width 0 height 3
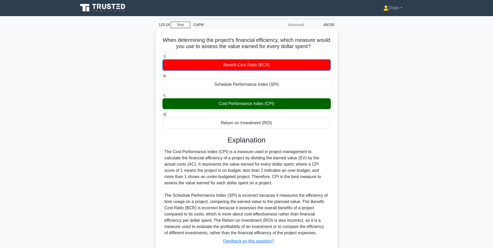
scroll to position [36, 0]
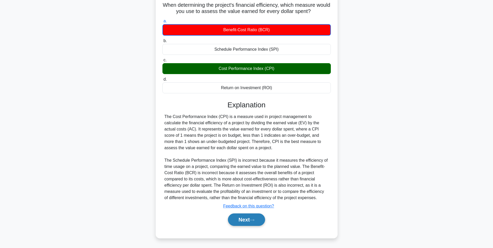
click at [248, 222] on button "Next" at bounding box center [246, 219] width 37 height 12
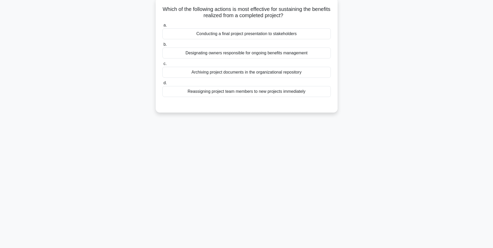
scroll to position [0, 0]
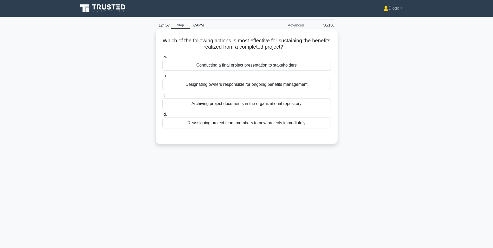
click at [281, 85] on div "Designating owners responsible for ongoing benefits management" at bounding box center [246, 84] width 168 height 11
click at [162, 78] on input "b. Designating owners responsible for ongoing benefits management" at bounding box center [162, 75] width 0 height 3
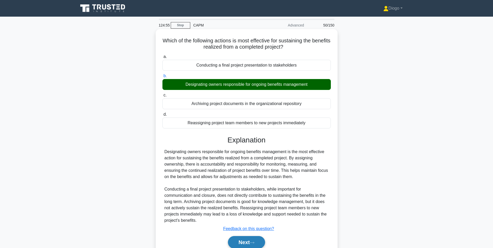
click at [258, 242] on button "Next" at bounding box center [246, 242] width 37 height 12
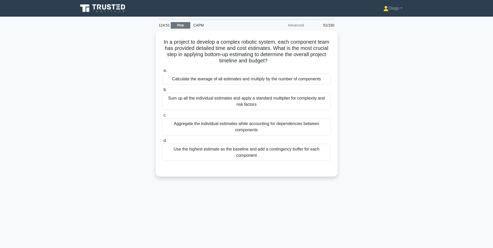
click at [186, 26] on link "Stop" at bounding box center [180, 25] width 19 height 6
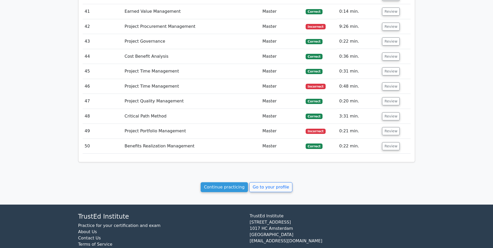
scroll to position [1421, 0]
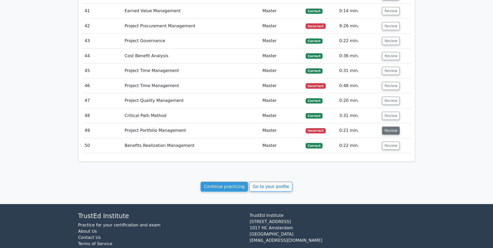
click at [390, 126] on button "Review" at bounding box center [391, 130] width 18 height 8
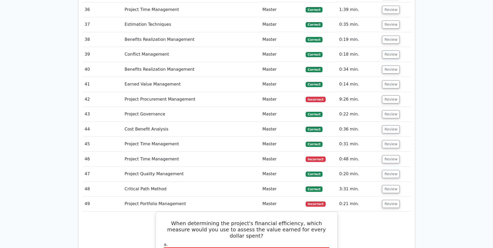
scroll to position [1344, 0]
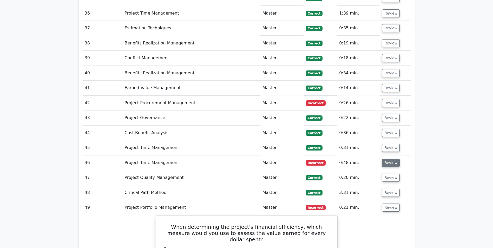
click at [386, 159] on button "Review" at bounding box center [391, 163] width 18 height 8
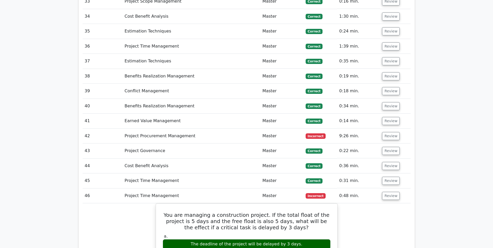
scroll to position [1311, 0]
click at [384, 132] on button "Review" at bounding box center [391, 136] width 18 height 8
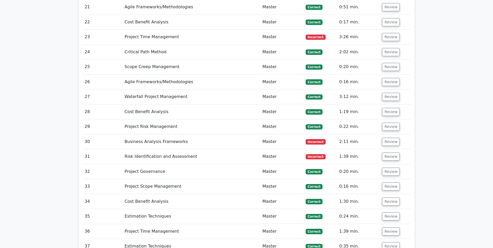
scroll to position [1122, 0]
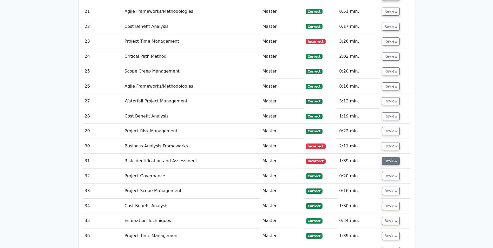
click at [385, 157] on button "Review" at bounding box center [391, 161] width 18 height 8
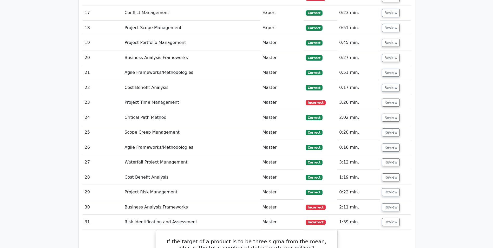
scroll to position [1059, 0]
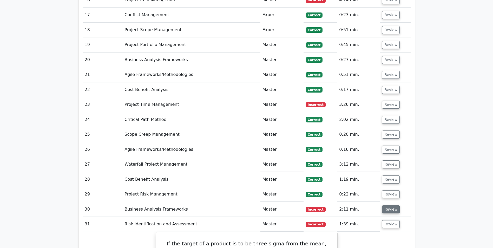
click at [384, 205] on button "Review" at bounding box center [391, 209] width 18 height 8
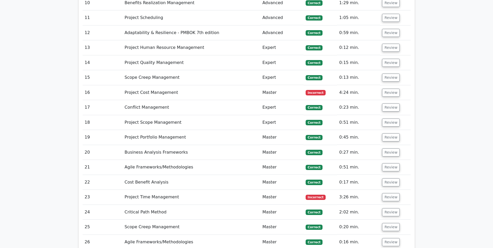
scroll to position [966, 0]
click at [390, 193] on button "Review" at bounding box center [391, 197] width 18 height 8
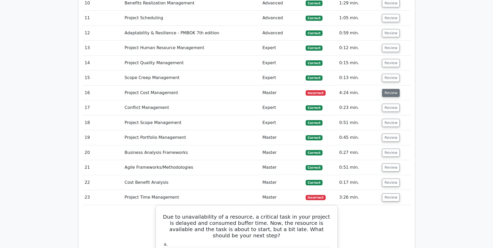
click at [384, 89] on button "Review" at bounding box center [391, 93] width 18 height 8
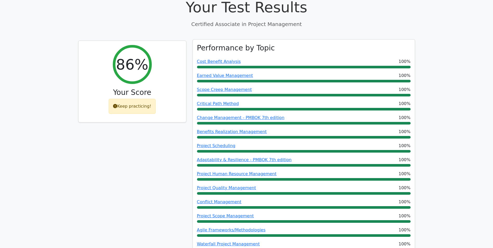
scroll to position [0, 0]
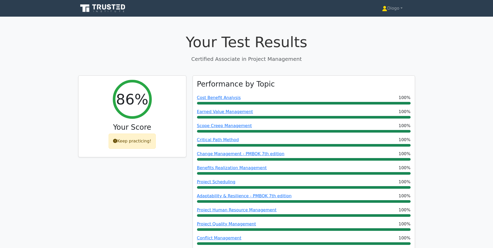
click at [403, 15] on nav "Diogo Profile Settings" at bounding box center [246, 8] width 493 height 17
click at [397, 9] on link "Diogo" at bounding box center [391, 8] width 45 height 10
click at [394, 18] on link "Profile" at bounding box center [390, 20] width 41 height 8
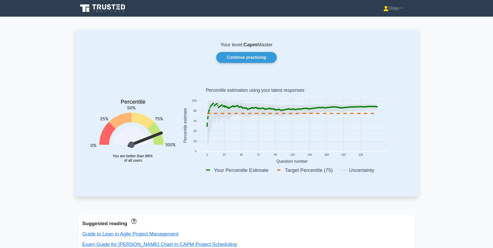
click at [99, 5] on icon at bounding box center [99, 6] width 4 height 5
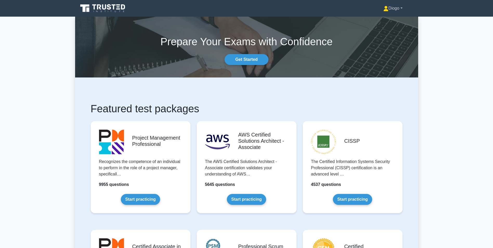
click at [398, 10] on link "Diogo" at bounding box center [393, 8] width 44 height 10
click at [391, 23] on link "Profile" at bounding box center [391, 20] width 41 height 8
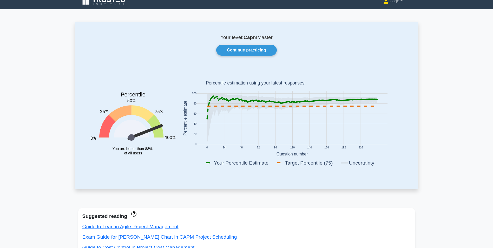
scroll to position [8, 0]
